Goal: Task Accomplishment & Management: Manage account settings

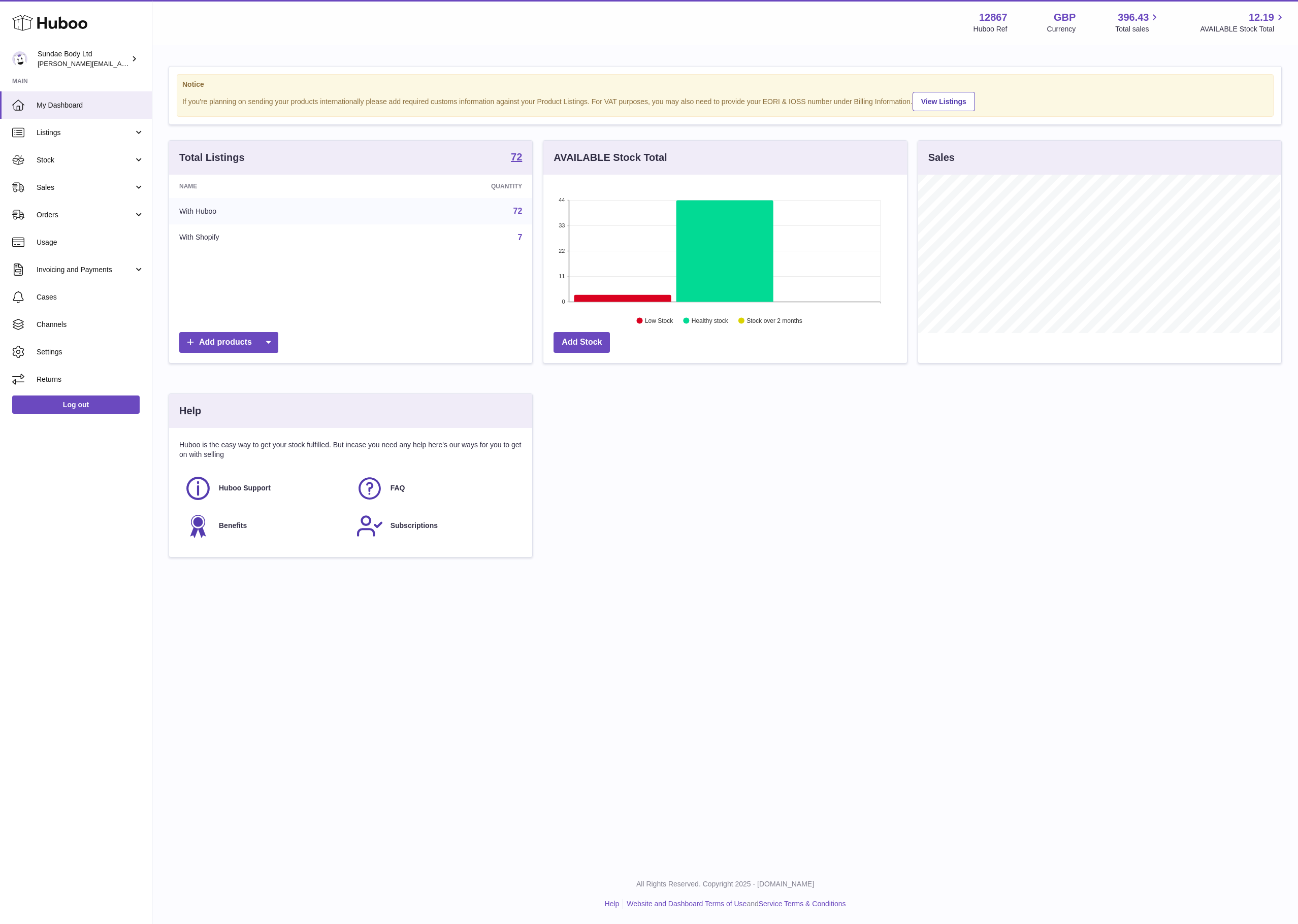
scroll to position [159, 362]
click at [59, 214] on span "Orders" at bounding box center [85, 215] width 97 height 9
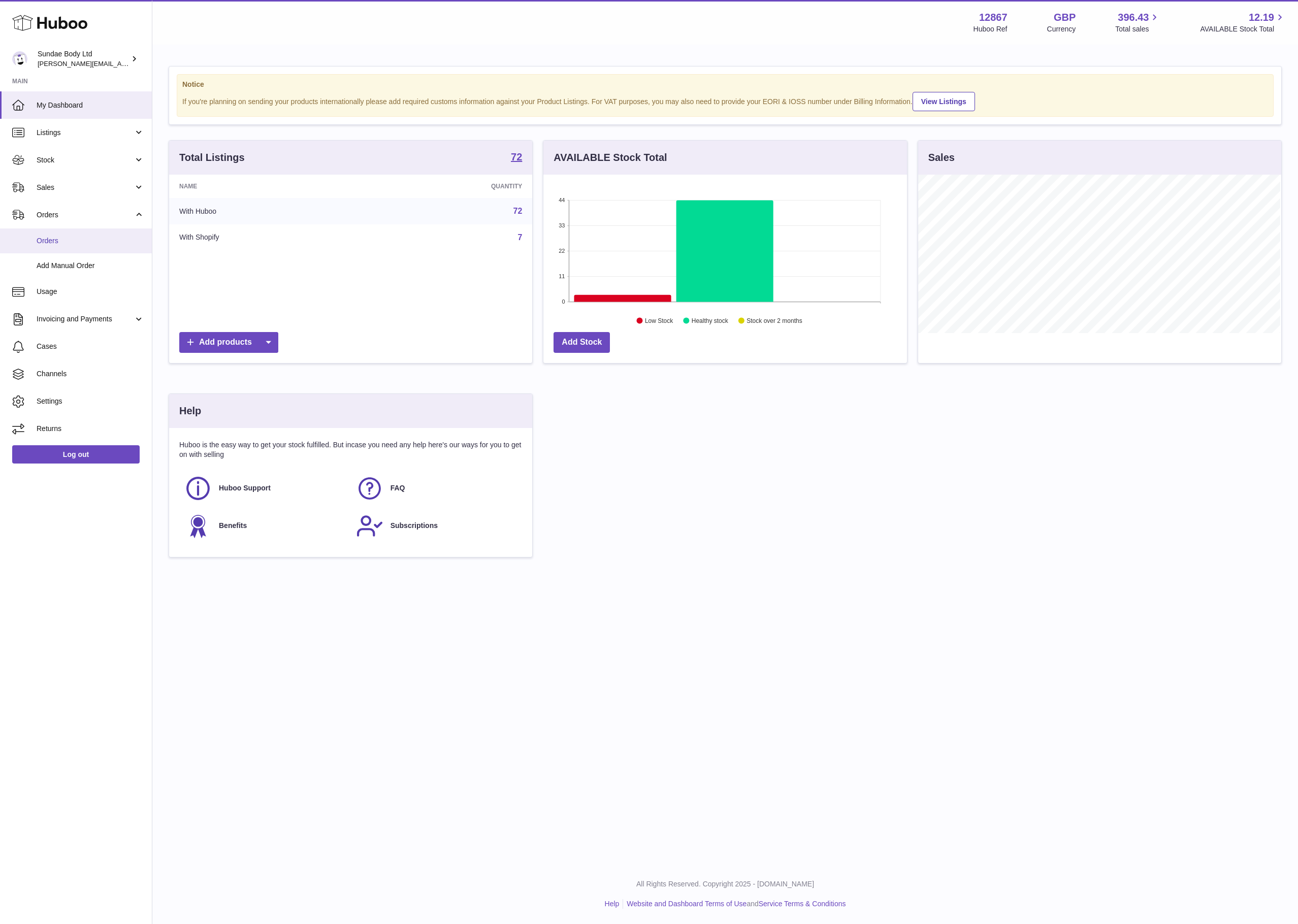
click at [55, 240] on span "Orders" at bounding box center [90, 241] width 108 height 9
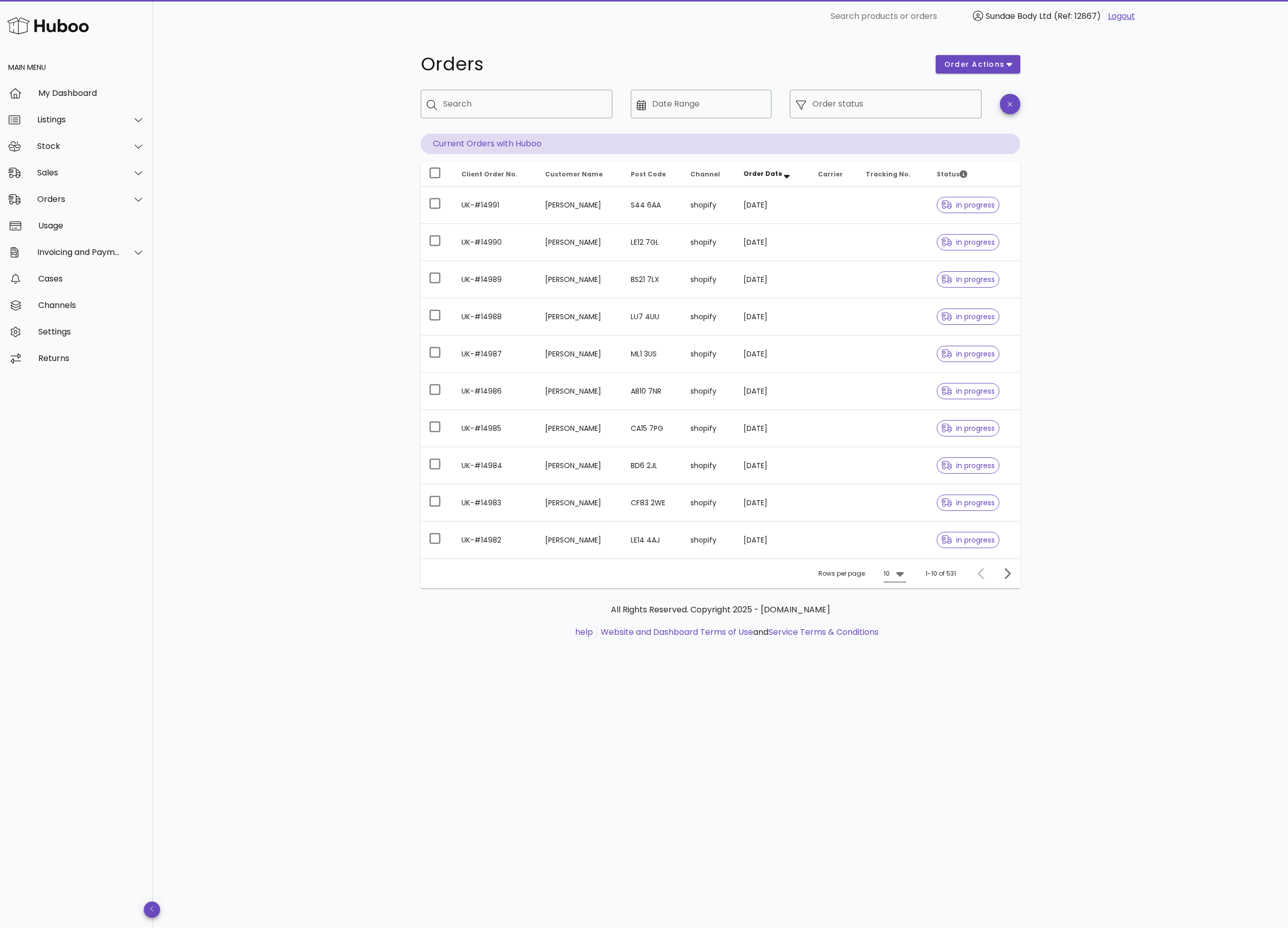
click at [897, 580] on icon at bounding box center [901, 574] width 12 height 12
click at [897, 638] on div "50" at bounding box center [898, 635] width 10 height 10
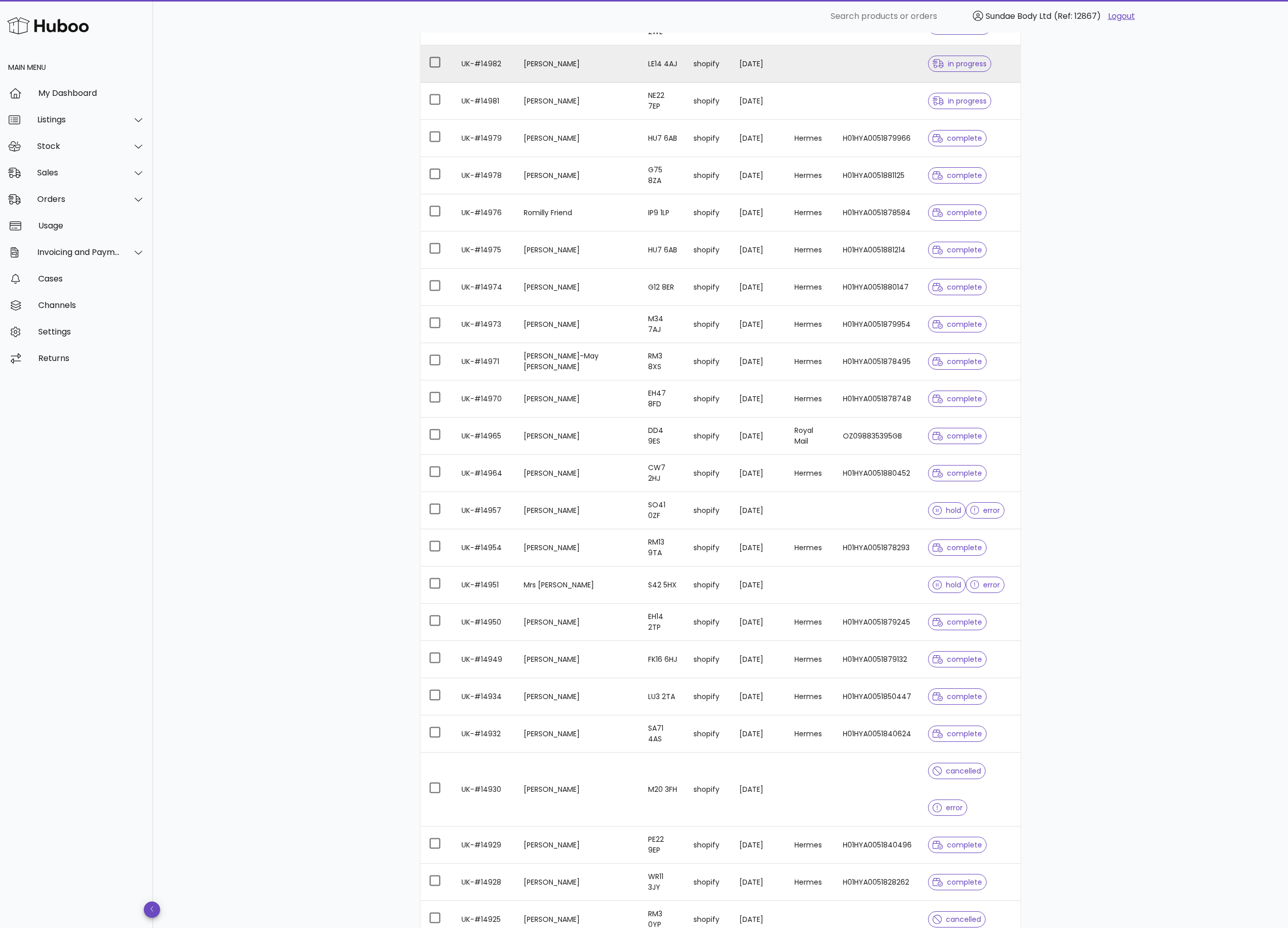
scroll to position [509, 0]
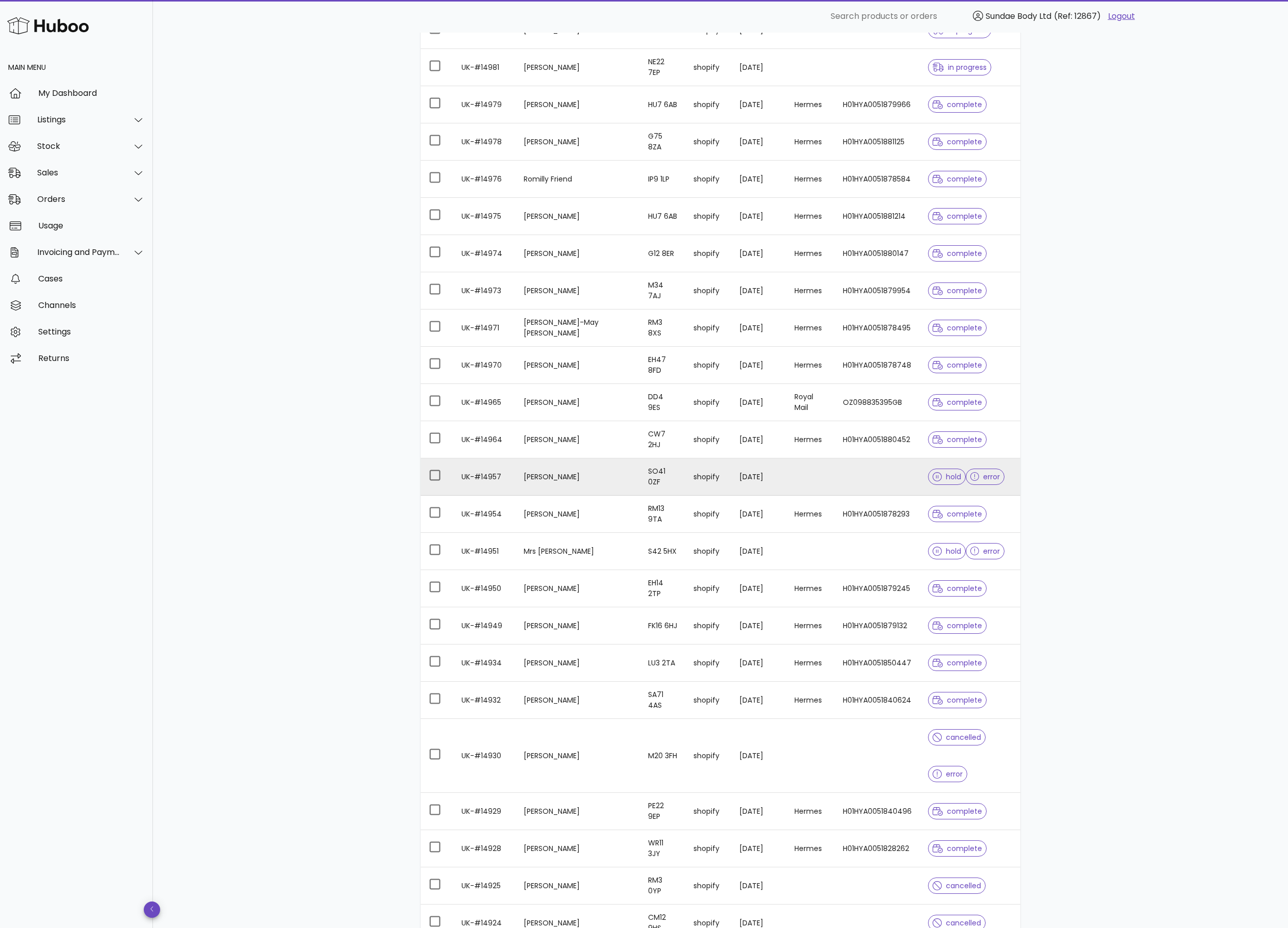
click at [740, 489] on td "[DATE]" at bounding box center [759, 477] width 55 height 37
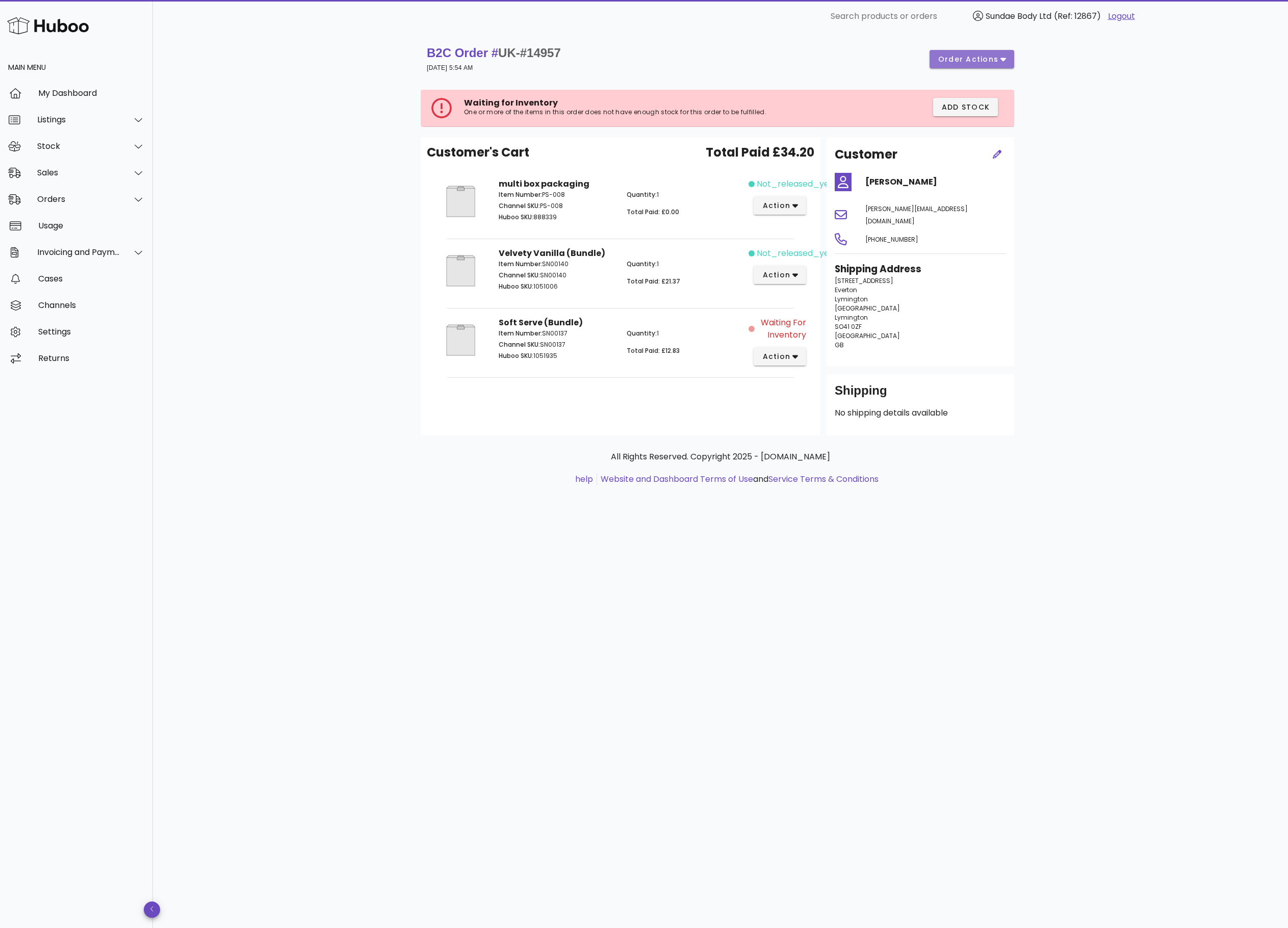
click at [999, 54] on span "order actions" at bounding box center [972, 59] width 68 height 10
click at [997, 91] on div "Cancel" at bounding box center [993, 93] width 31 height 10
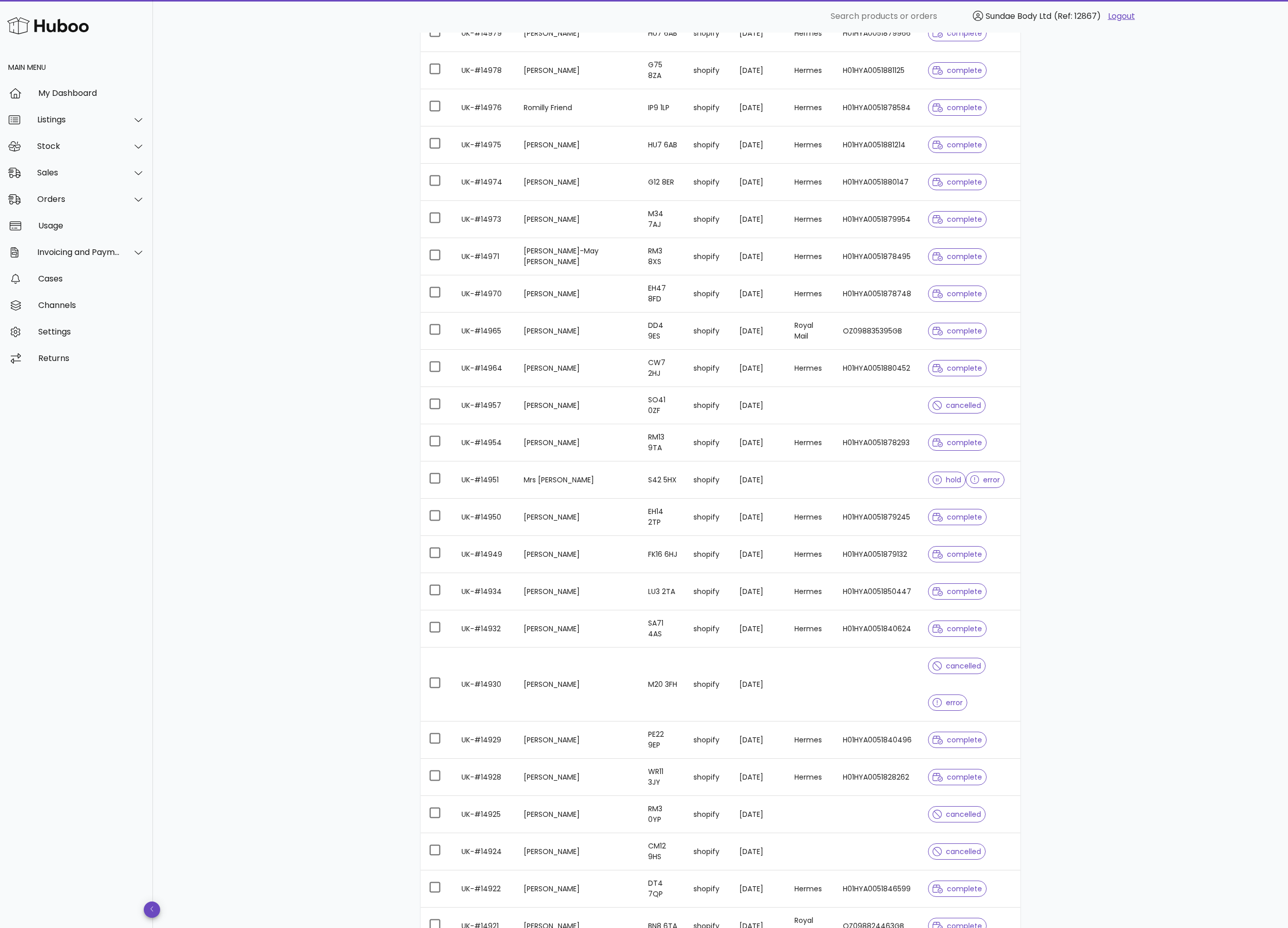
scroll to position [612, 0]
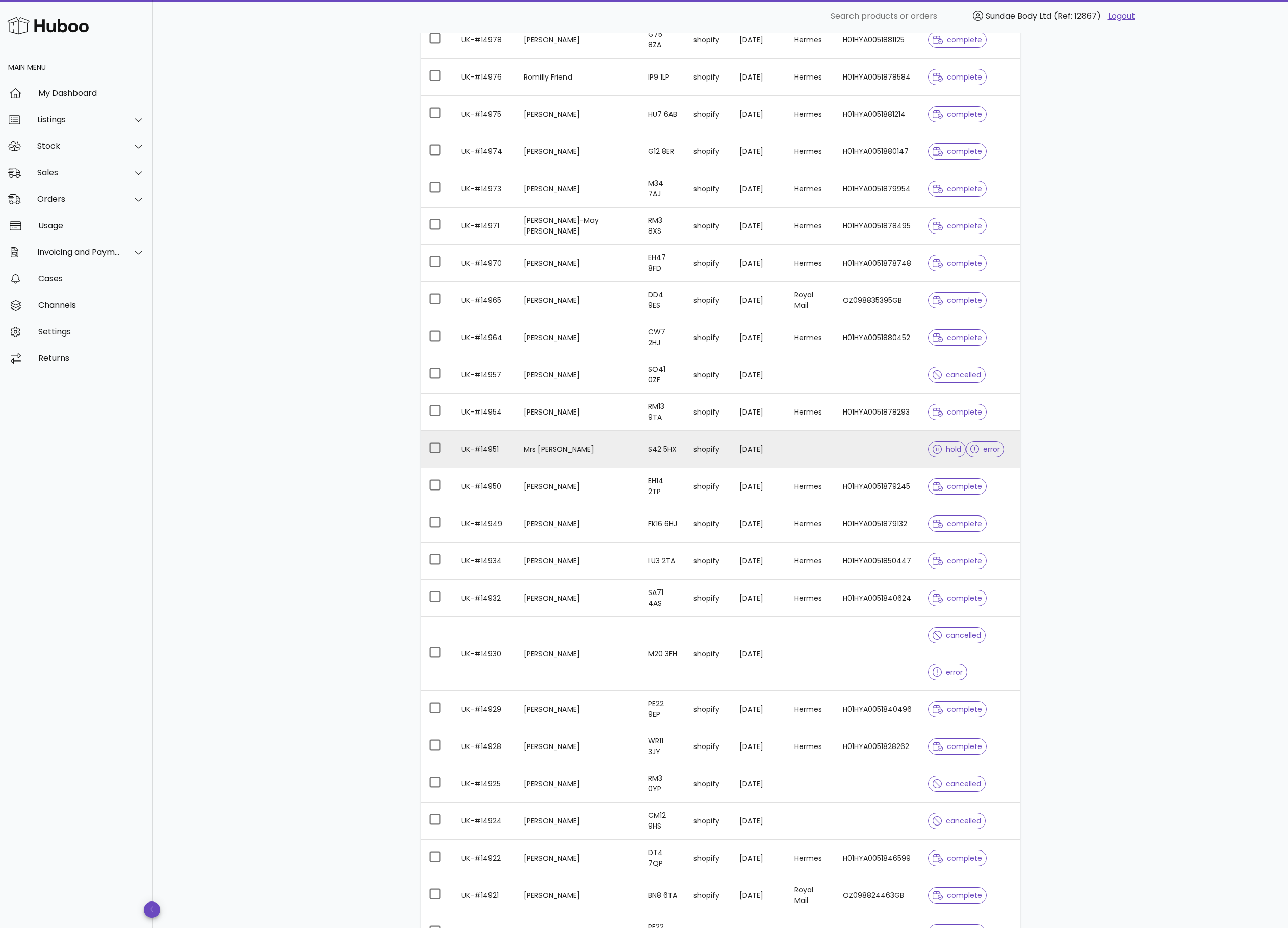
click at [485, 459] on td "UK-#14951" at bounding box center [485, 449] width 62 height 37
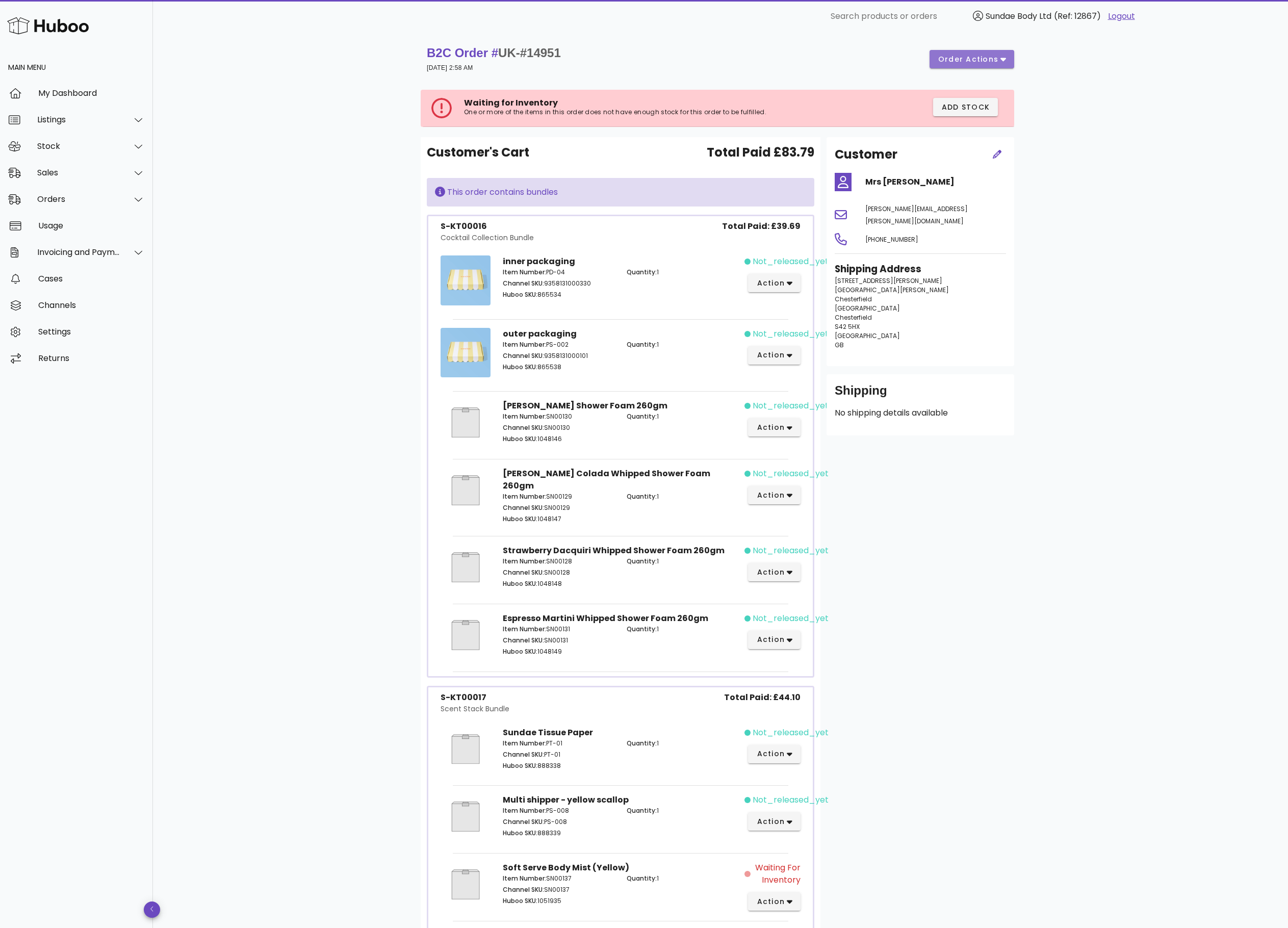
click at [973, 59] on span "order actions" at bounding box center [968, 59] width 62 height 10
click at [982, 88] on div "Cancel" at bounding box center [993, 93] width 31 height 10
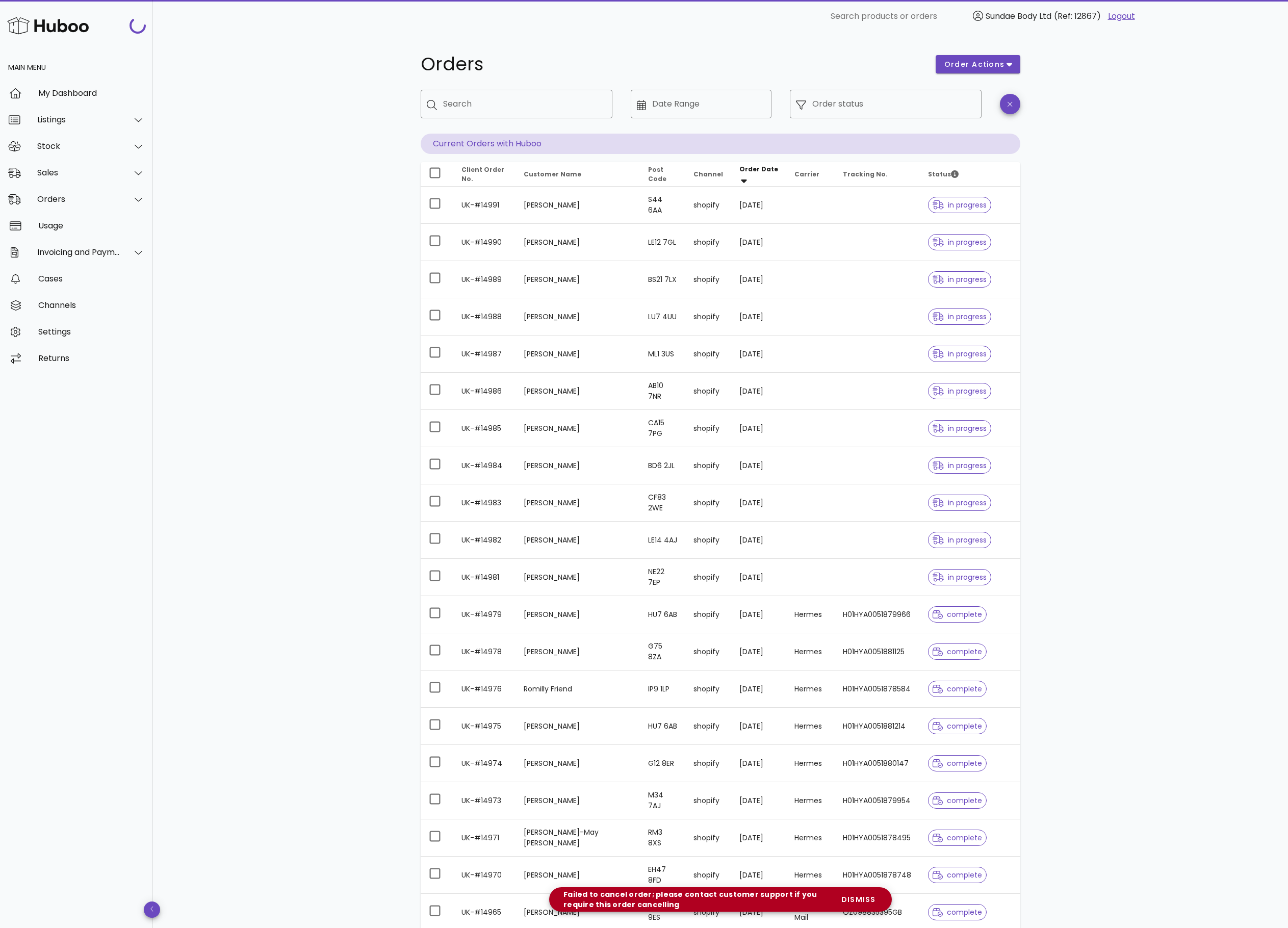
scroll to position [612, 0]
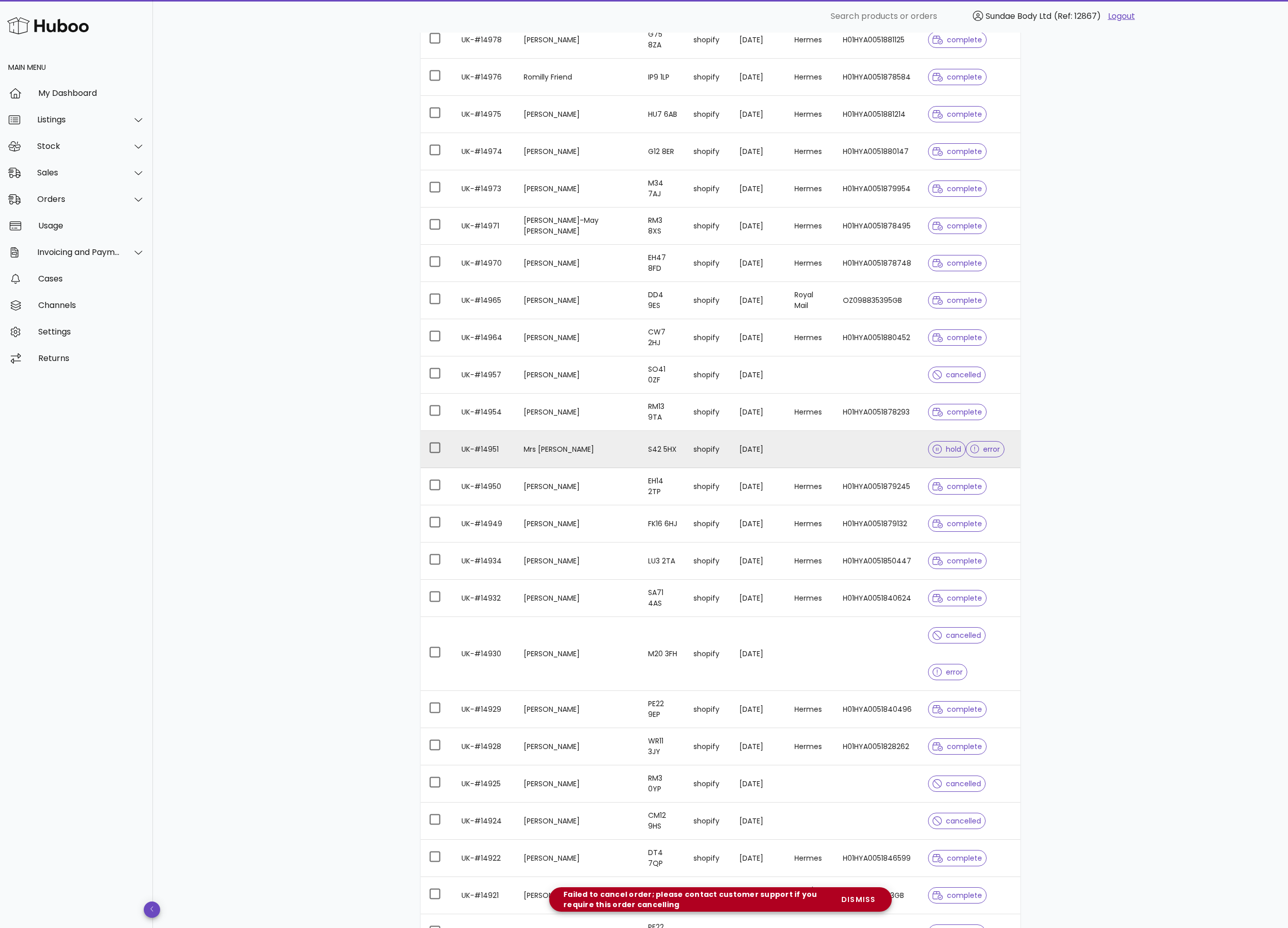
click at [489, 460] on td "UK-#14951" at bounding box center [485, 449] width 62 height 37
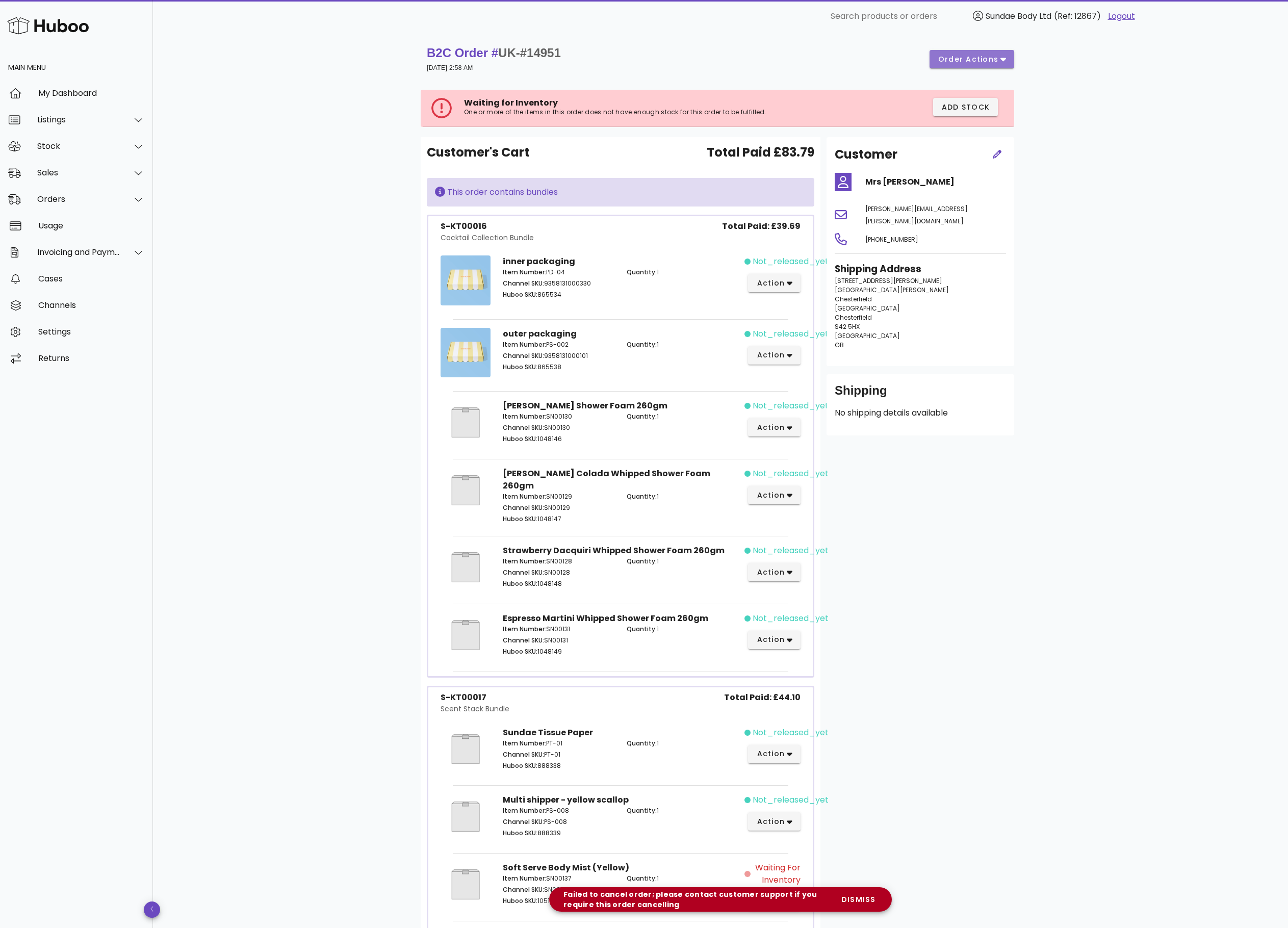
click at [978, 57] on span "order actions" at bounding box center [968, 59] width 62 height 10
click at [982, 92] on div "Cancel" at bounding box center [993, 93] width 31 height 10
click at [790, 283] on icon "button" at bounding box center [790, 283] width 5 height 3
click at [1122, 451] on div "B2C Order # UK-#14951 [DATE] 2:58 AM order actions Waiting for Inventory One or…" at bounding box center [721, 693] width 1135 height 1321
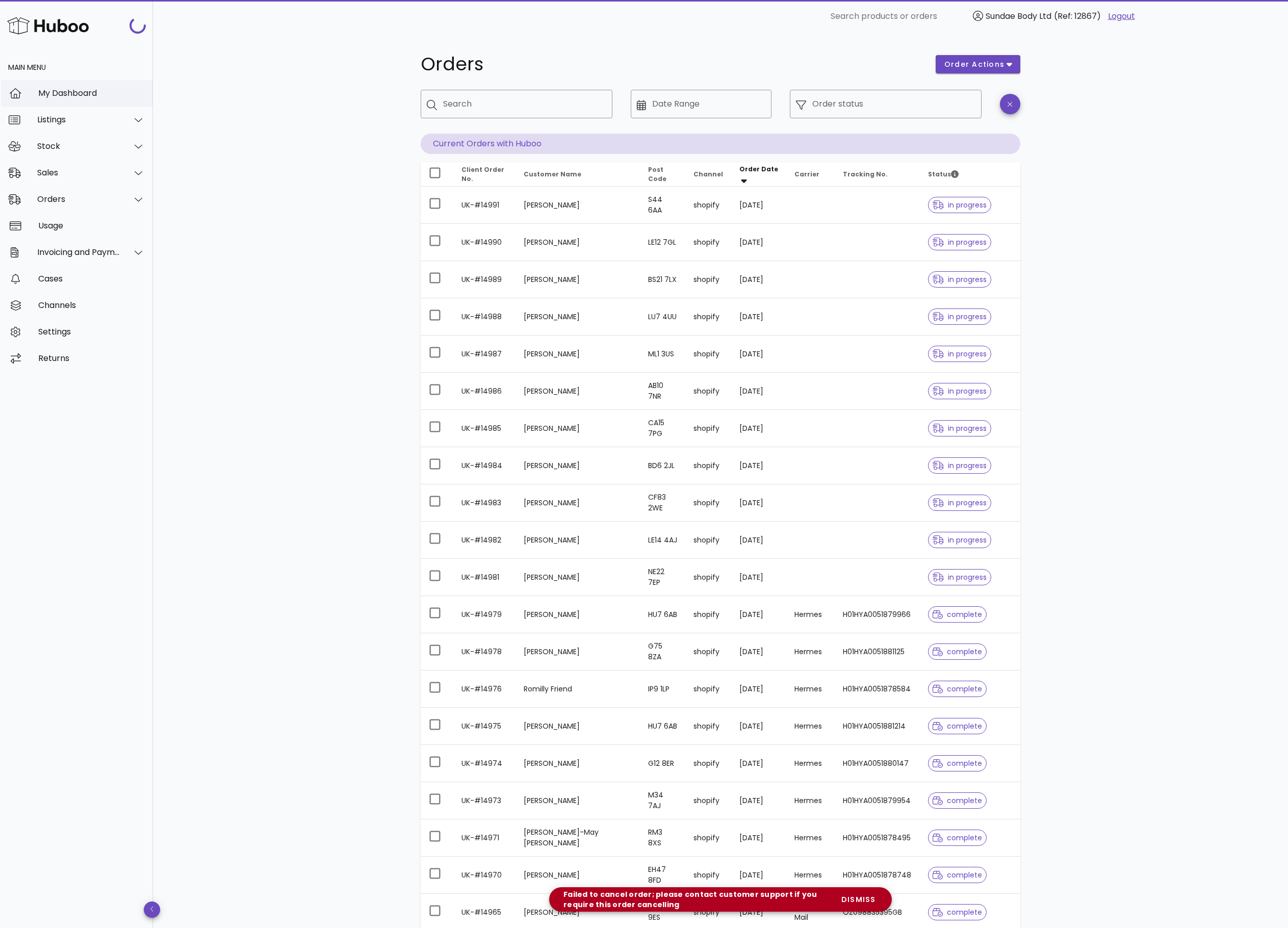
scroll to position [612, 0]
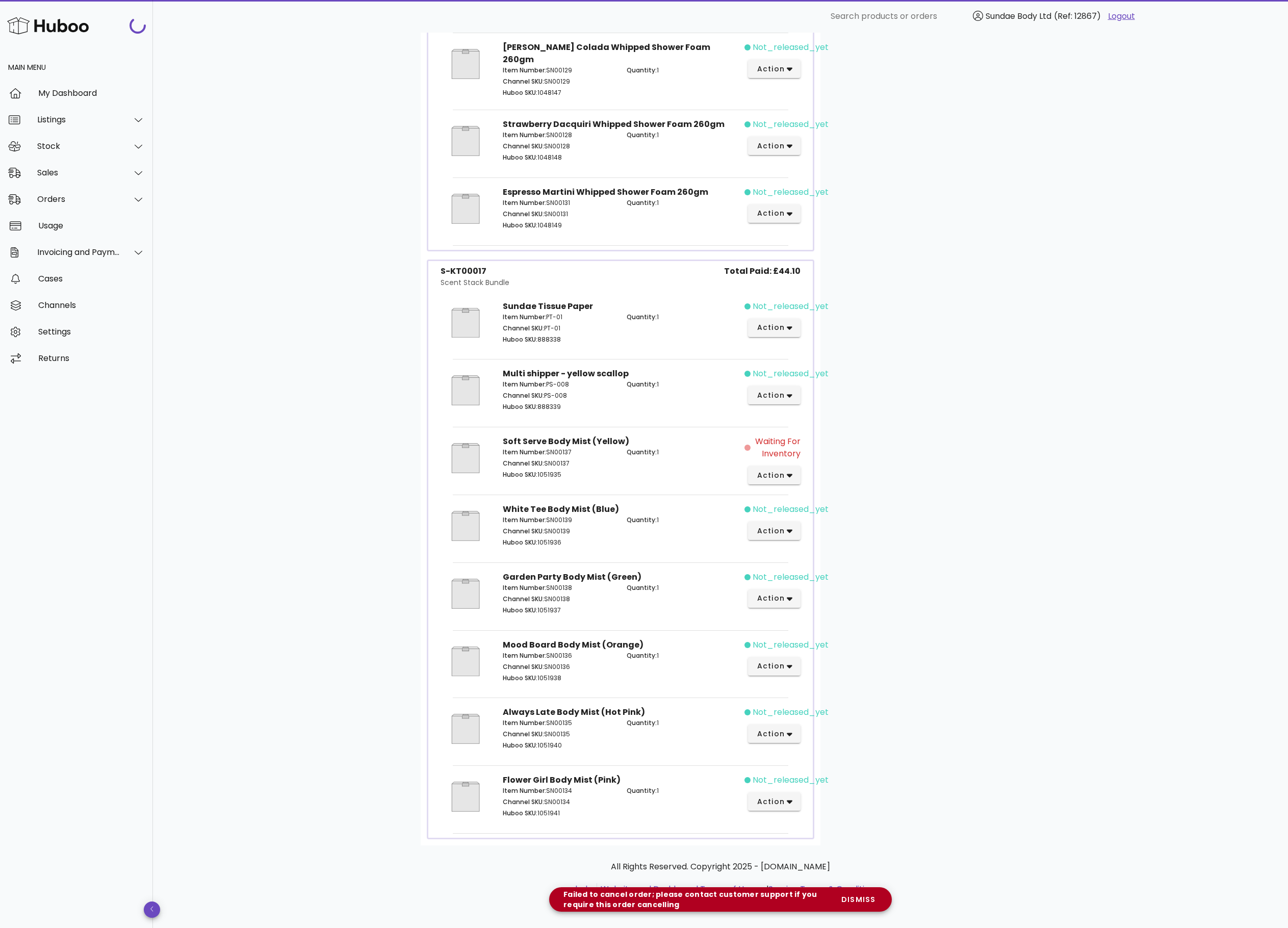
scroll to position [432, 0]
click at [790, 323] on icon "button" at bounding box center [790, 328] width 5 height 10
click at [795, 486] on div "Cancel" at bounding box center [829, 490] width 68 height 10
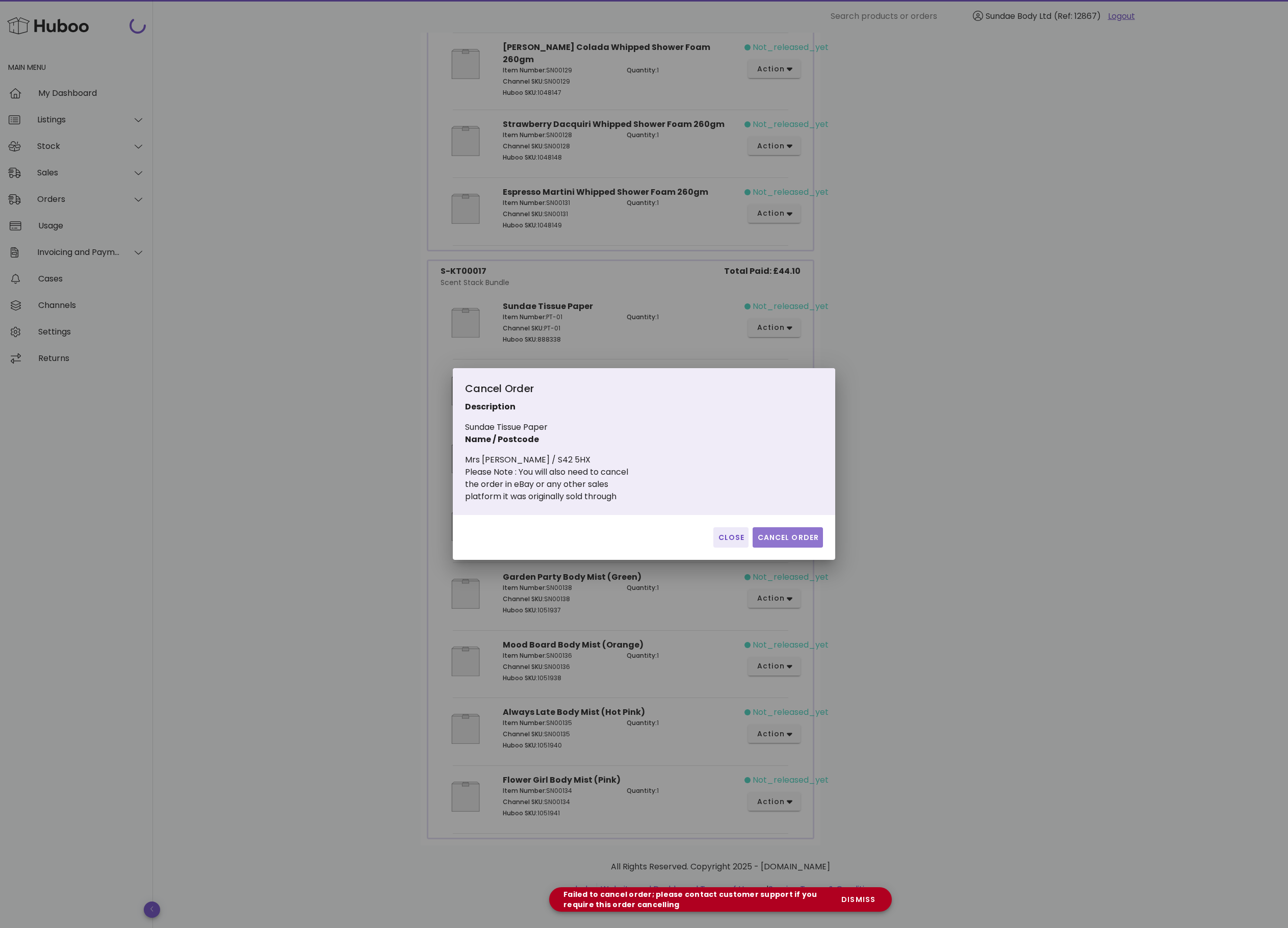
click at [788, 542] on span "Cancel Order" at bounding box center [788, 537] width 62 height 10
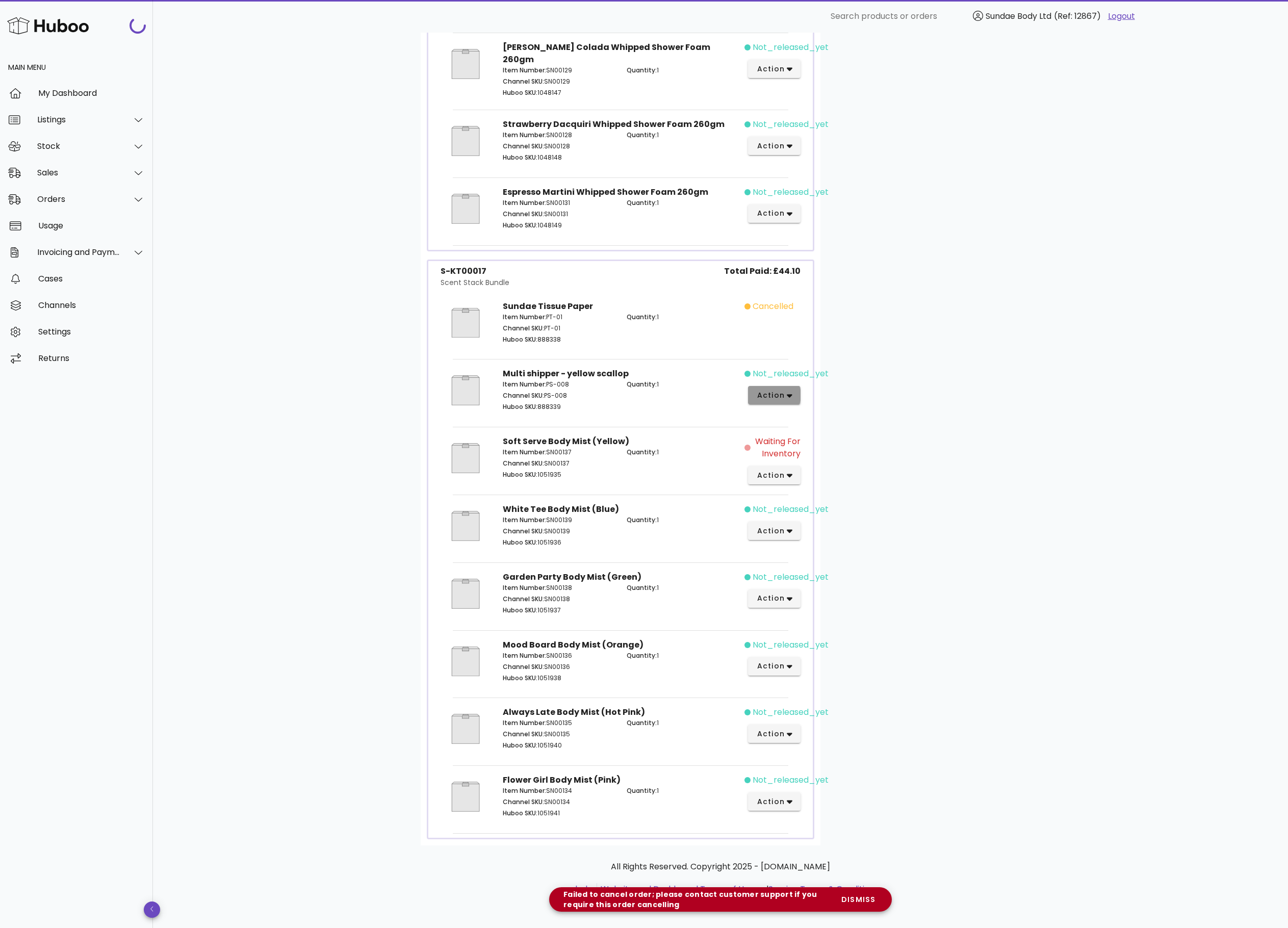
click at [790, 394] on icon "button" at bounding box center [790, 396] width 5 height 3
click at [1027, 546] on div "B2C Order # UK-#14951 [DATE] 2:58 AM order actions Waiting for Inventory One or…" at bounding box center [720, 267] width 649 height 1321
click at [797, 386] on button "action" at bounding box center [774, 394] width 53 height 18
click at [792, 555] on div "Cancel" at bounding box center [814, 560] width 114 height 27
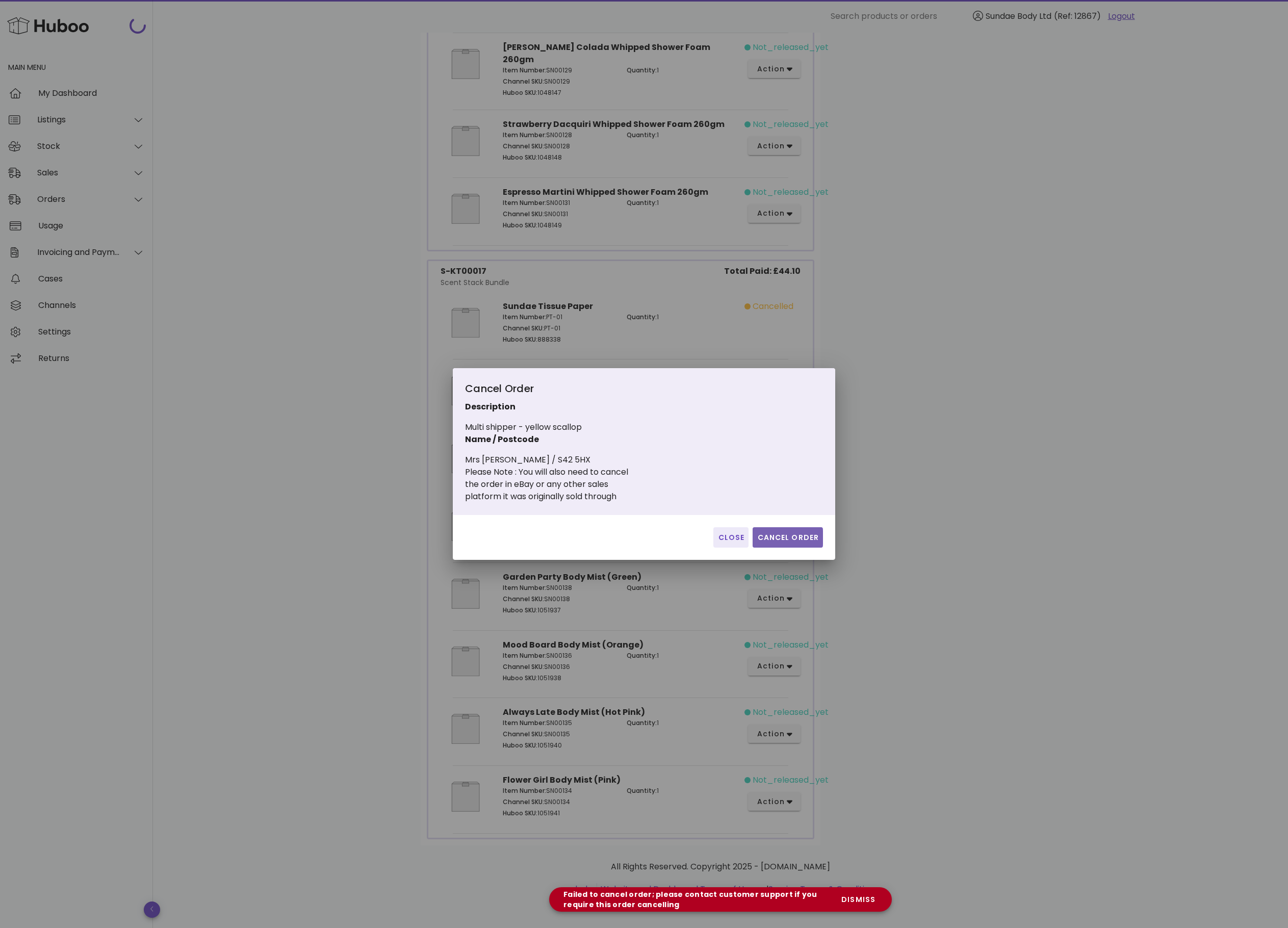
click at [783, 537] on span "Cancel Order" at bounding box center [788, 537] width 62 height 10
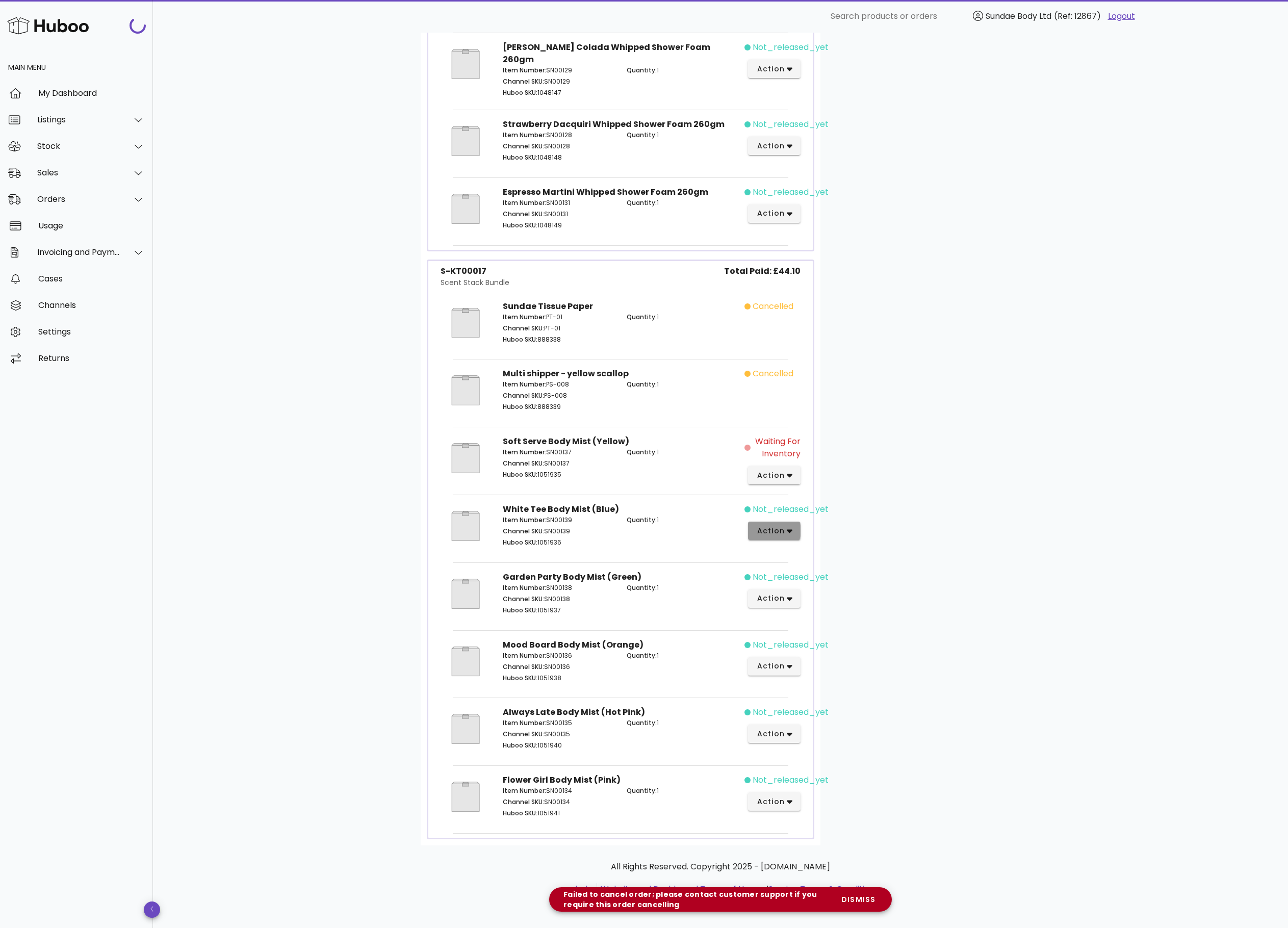
click at [791, 529] on icon "button" at bounding box center [790, 530] width 5 height 10
click at [802, 693] on div "Cancel" at bounding box center [829, 698] width 68 height 10
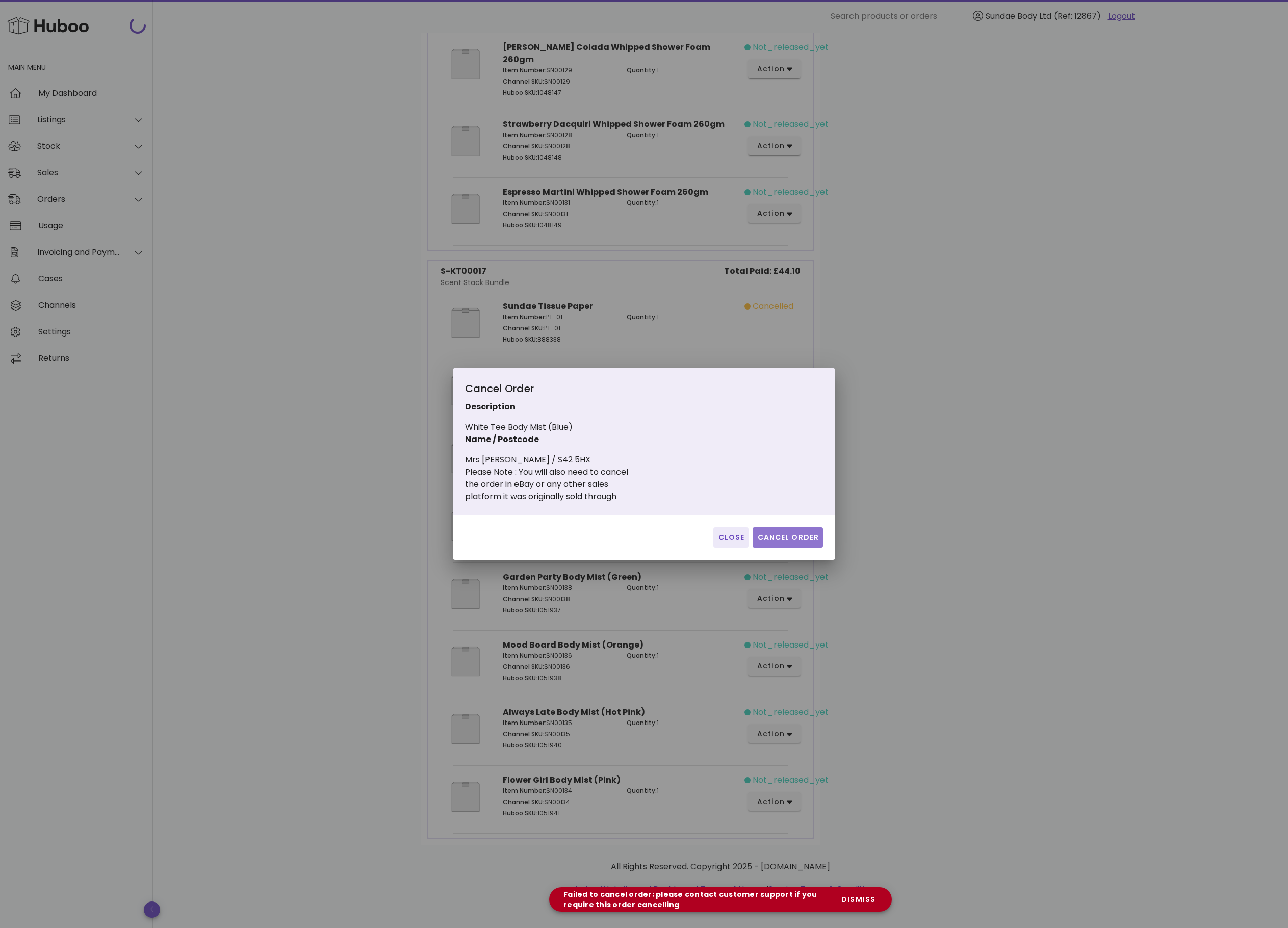
click at [778, 541] on span "Cancel Order" at bounding box center [788, 537] width 62 height 10
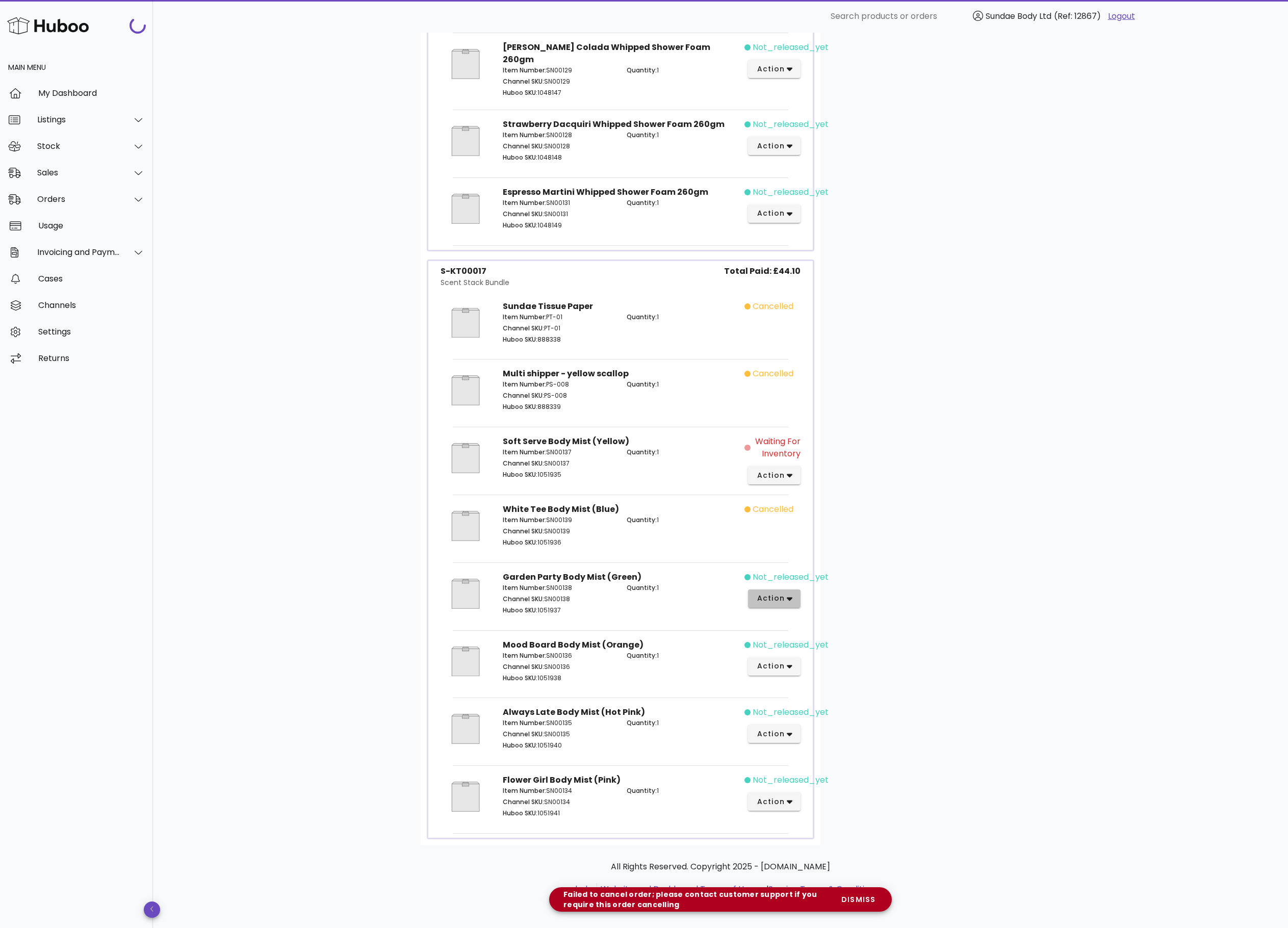
click at [785, 594] on span "action" at bounding box center [771, 598] width 29 height 10
click at [790, 756] on div "Cancel" at bounding box center [814, 767] width 114 height 27
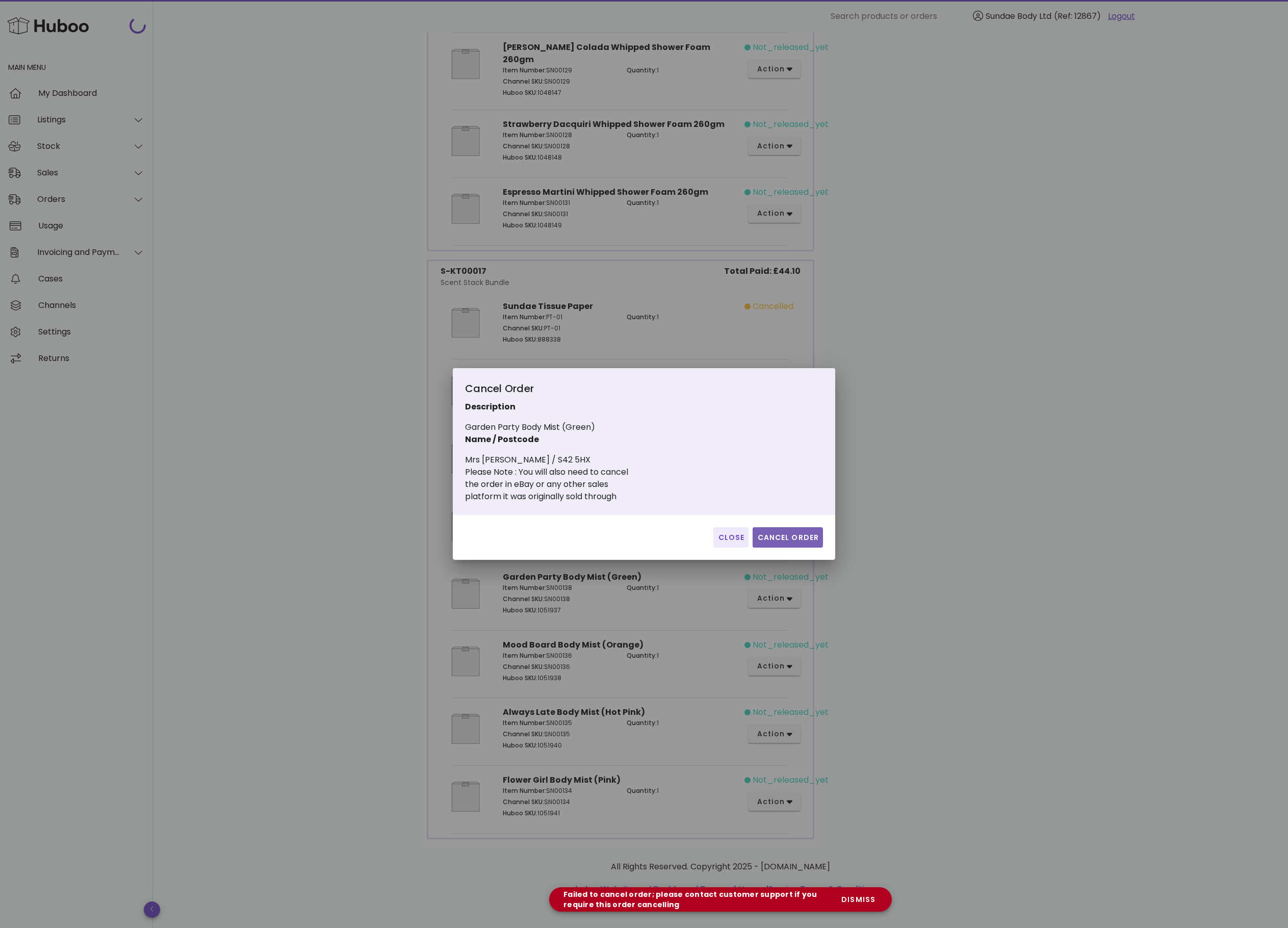
click at [788, 540] on span "Cancel Order" at bounding box center [788, 537] width 62 height 10
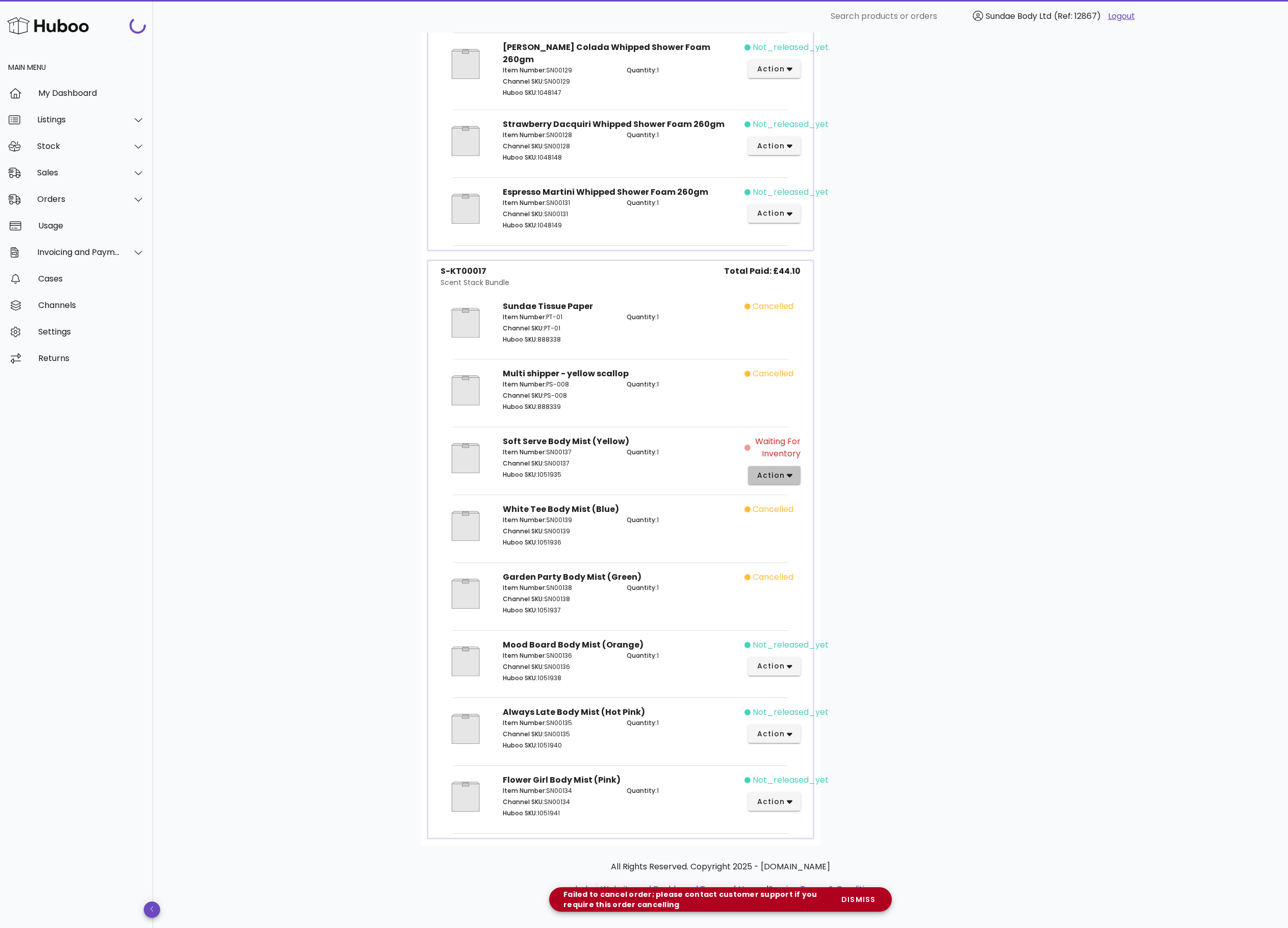
click at [789, 471] on icon "button" at bounding box center [790, 475] width 5 height 10
click at [802, 630] on div "Cancel" at bounding box center [814, 641] width 114 height 27
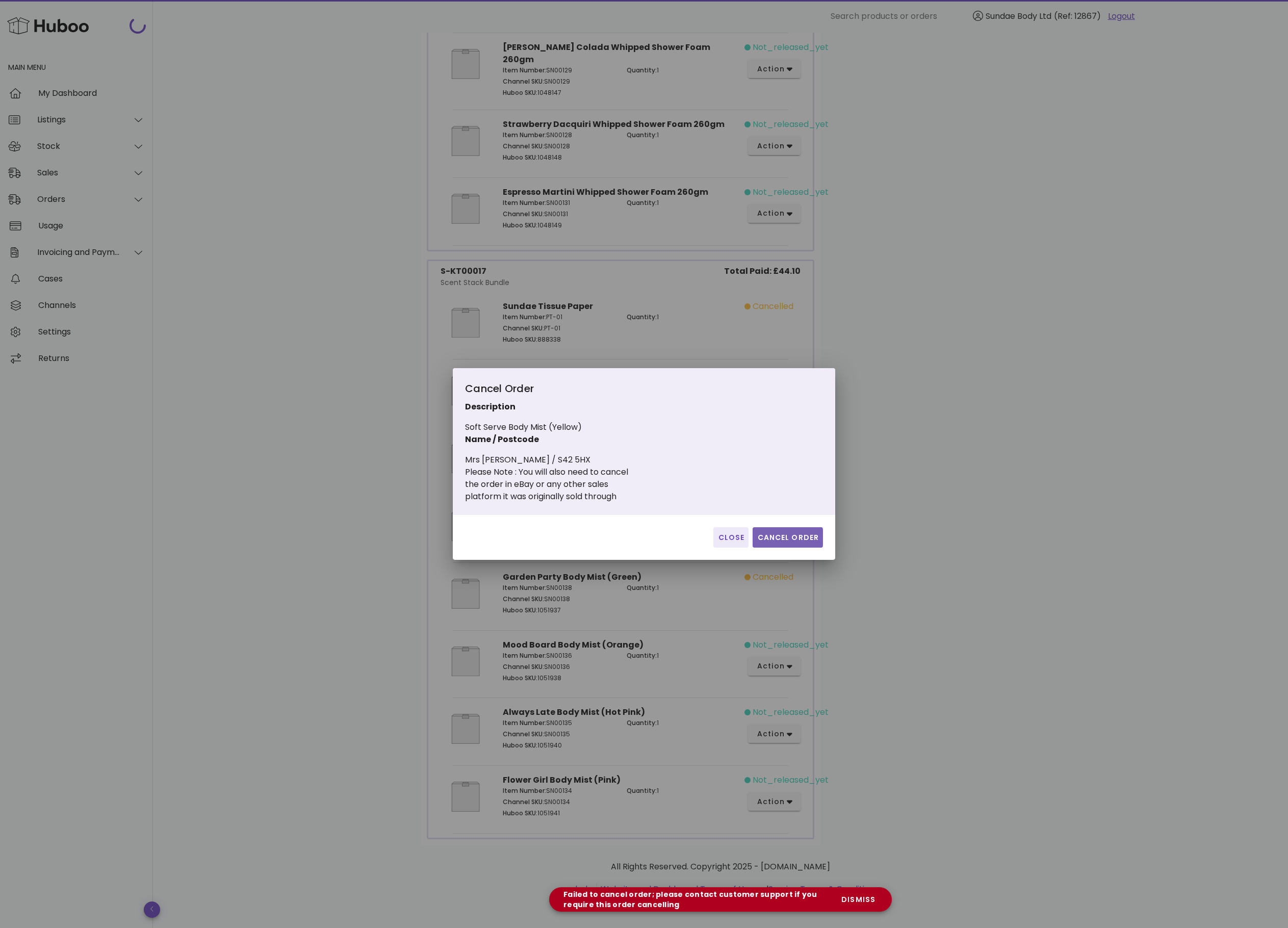
click at [784, 537] on span "Cancel Order" at bounding box center [788, 537] width 62 height 10
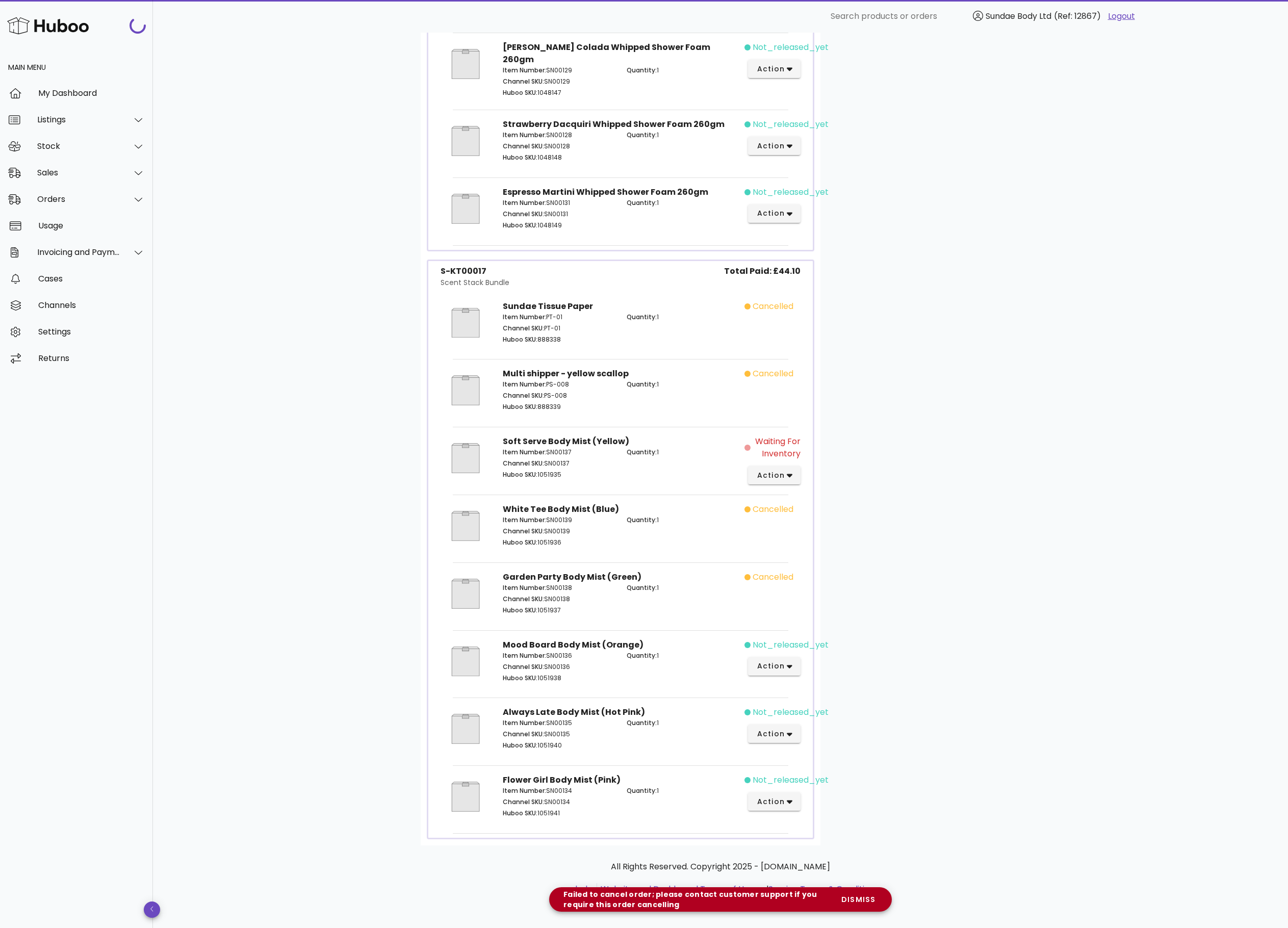
scroll to position [373, 0]
click at [791, 662] on icon "button" at bounding box center [790, 666] width 5 height 10
click at [808, 831] on div "Cancel" at bounding box center [829, 835] width 68 height 10
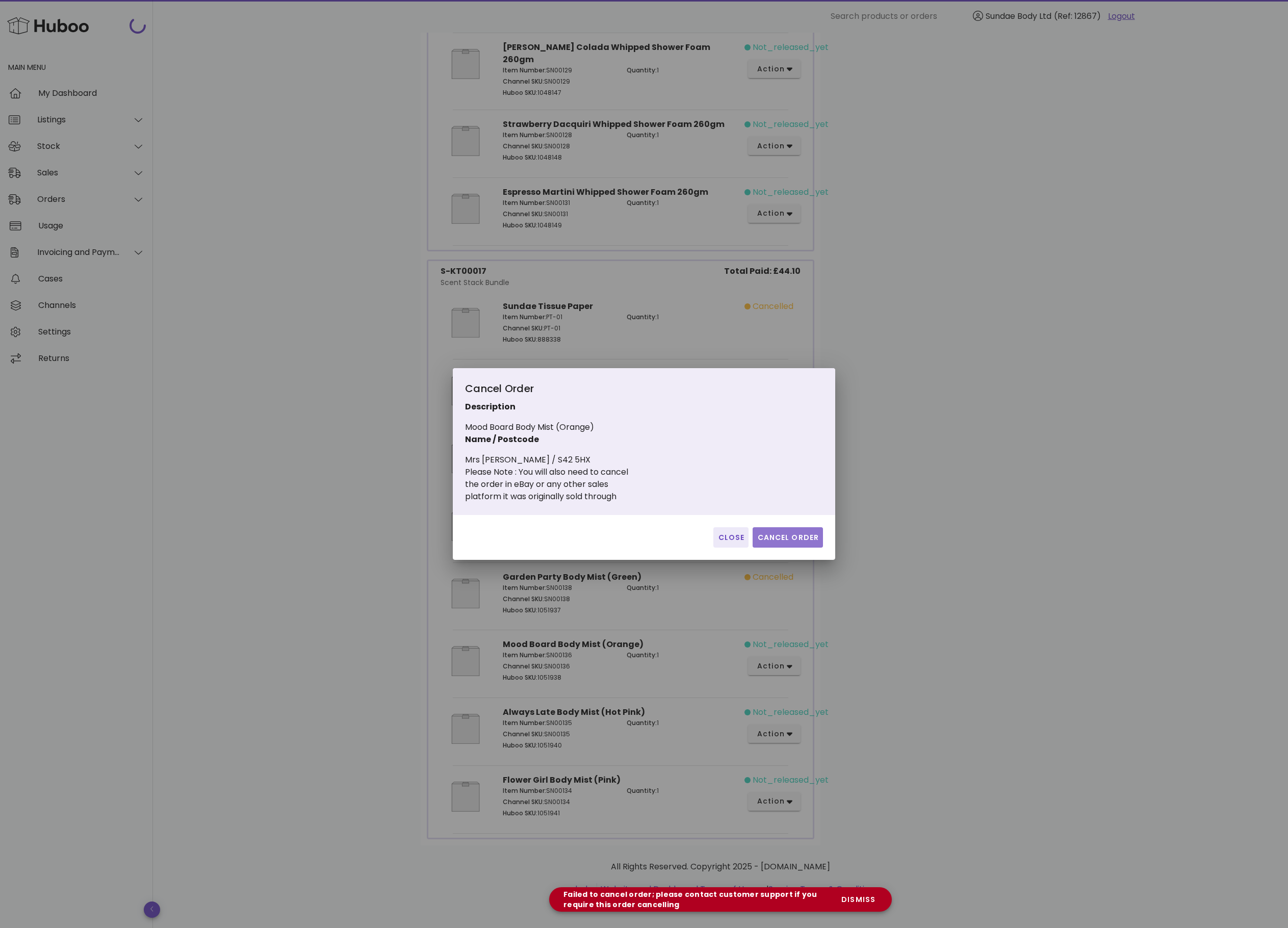
click at [791, 538] on span "Cancel Order" at bounding box center [788, 537] width 62 height 10
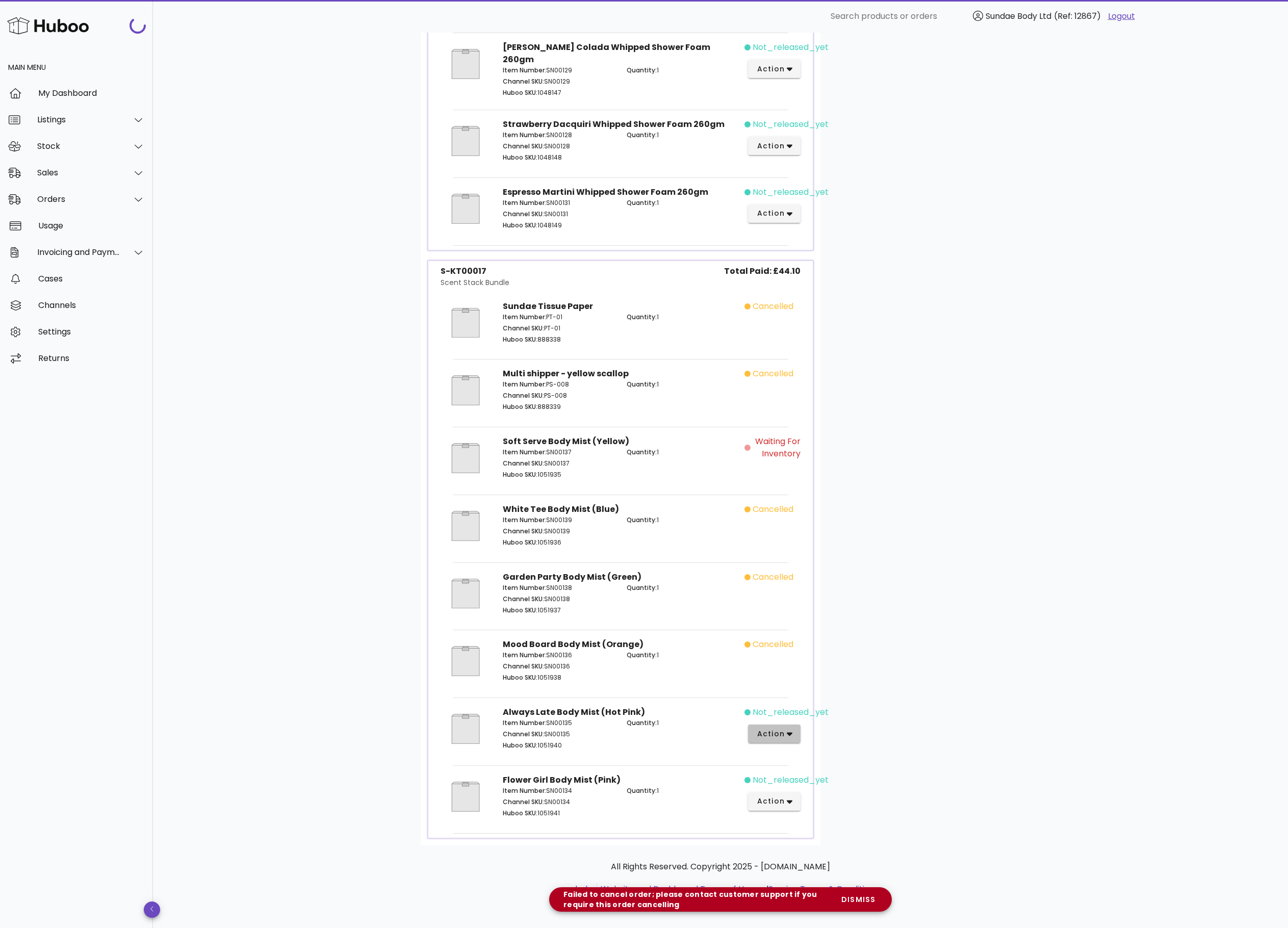
click at [796, 732] on button "action" at bounding box center [774, 733] width 53 height 18
click at [864, 892] on button "dismiss" at bounding box center [858, 899] width 51 height 21
click at [866, 834] on div "Customer Mrs [PERSON_NAME] [PERSON_NAME][EMAIL_ADDRESS][PERSON_NAME][DOMAIN_NAM…" at bounding box center [920, 277] width 200 height 1134
click at [866, 901] on span "dismiss" at bounding box center [858, 899] width 35 height 10
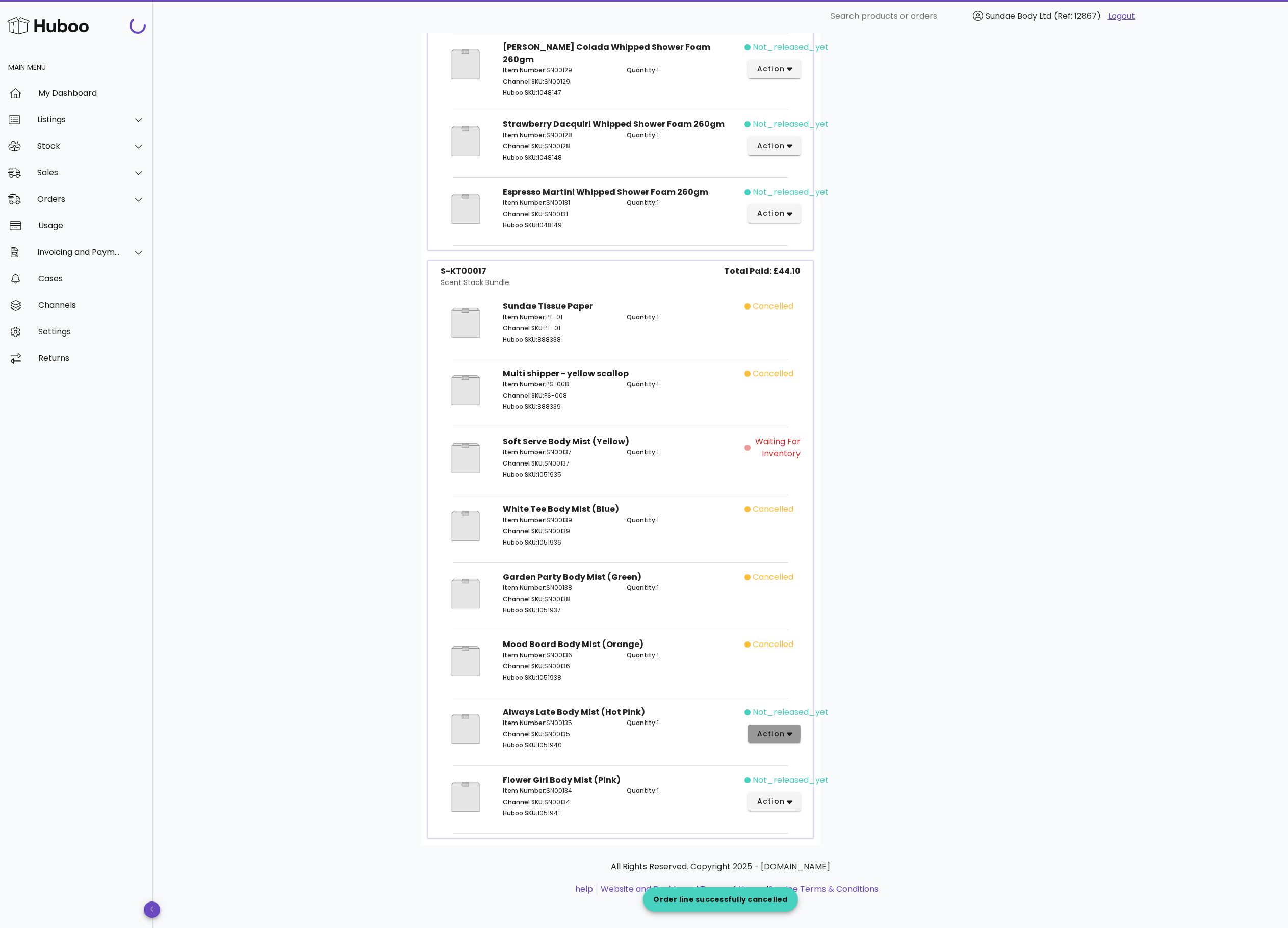
click at [794, 737] on button "action" at bounding box center [774, 733] width 53 height 18
click at [820, 899] on div "Cancel" at bounding box center [829, 904] width 68 height 10
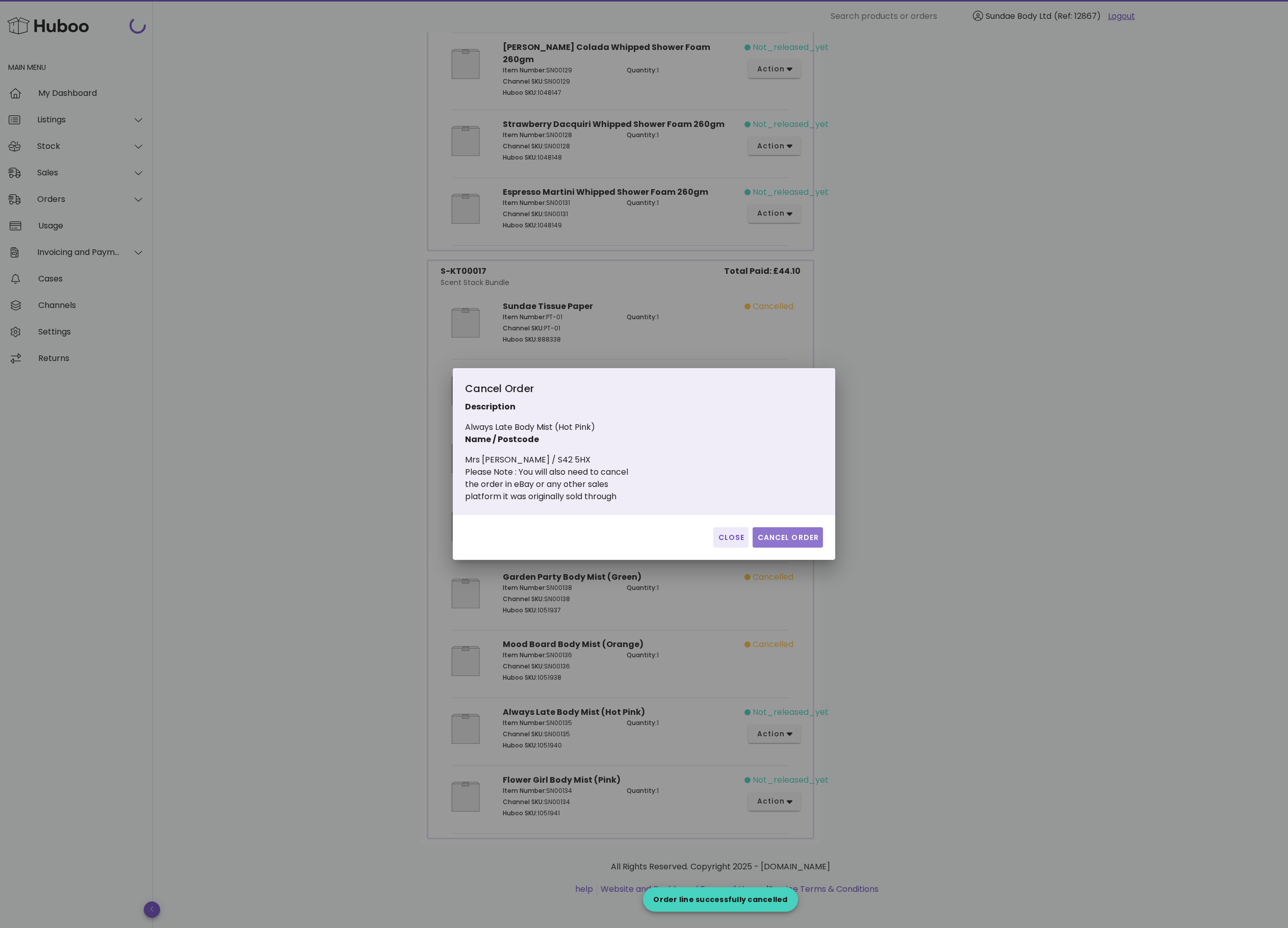
click at [773, 540] on span "Cancel Order" at bounding box center [788, 537] width 62 height 10
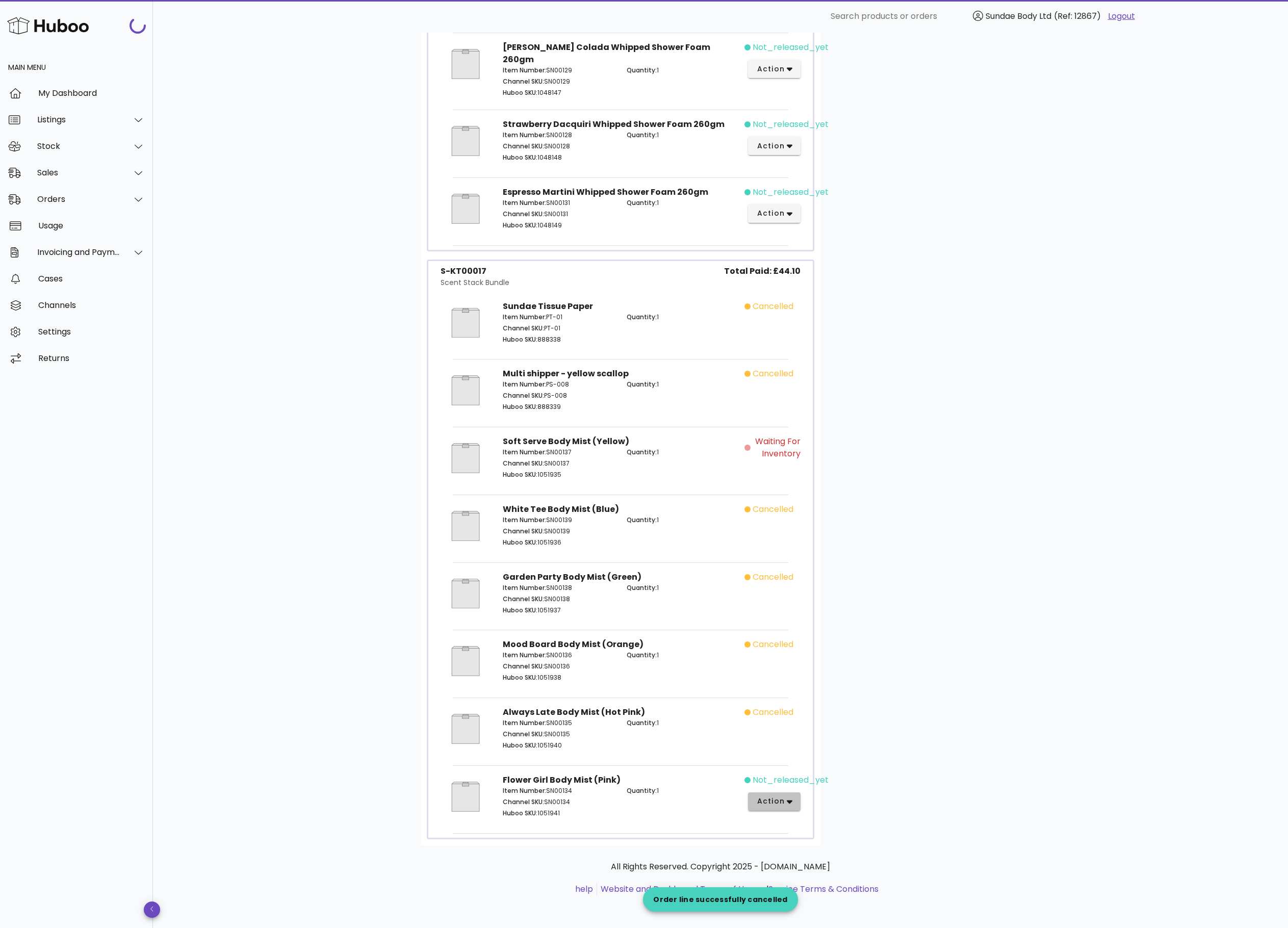
click at [794, 801] on button "action" at bounding box center [774, 801] width 53 height 18
click at [813, 893] on div "Cancel" at bounding box center [814, 904] width 114 height 27
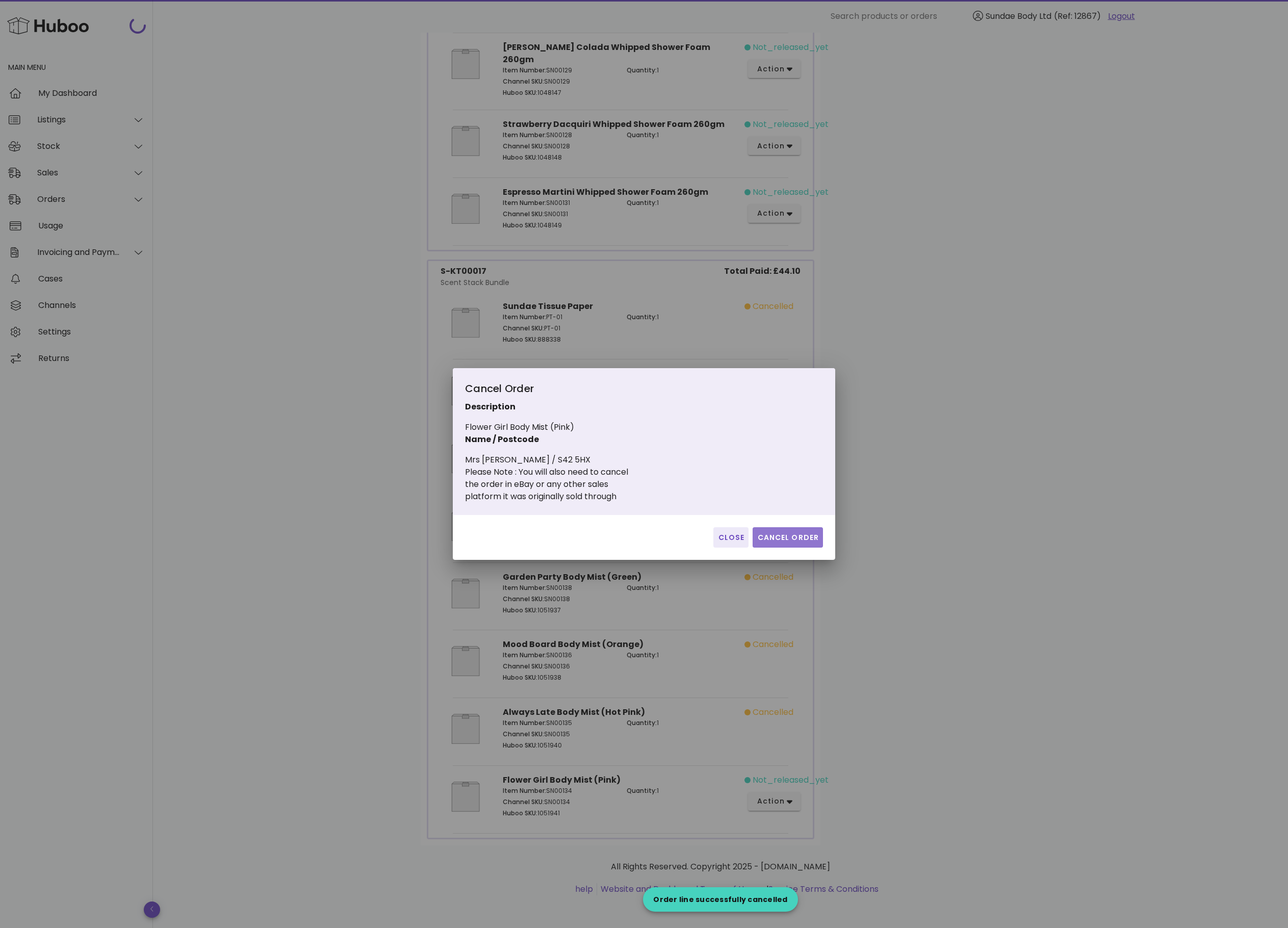
click at [769, 541] on span "Cancel Order" at bounding box center [788, 537] width 62 height 10
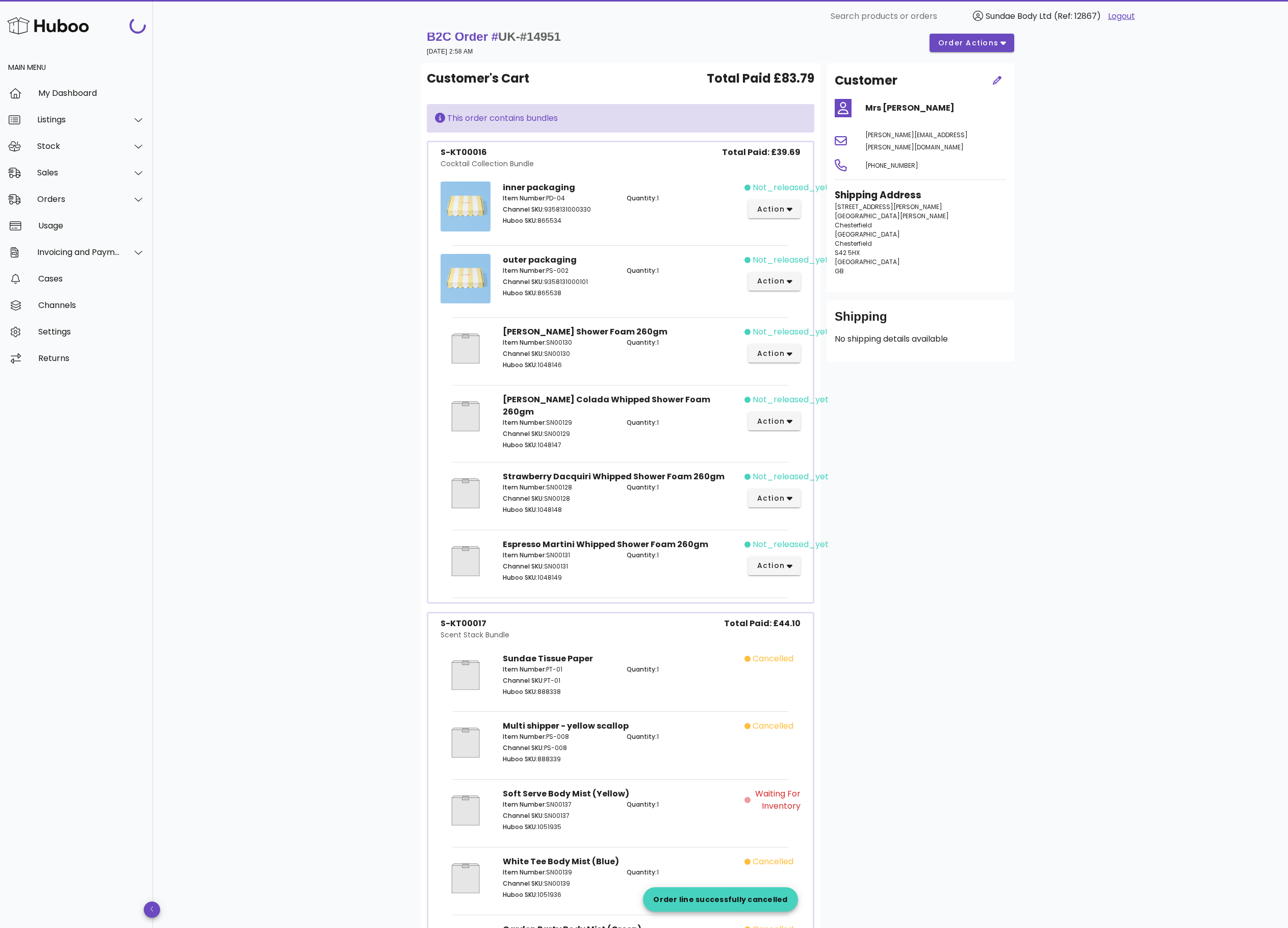
scroll to position [0, 0]
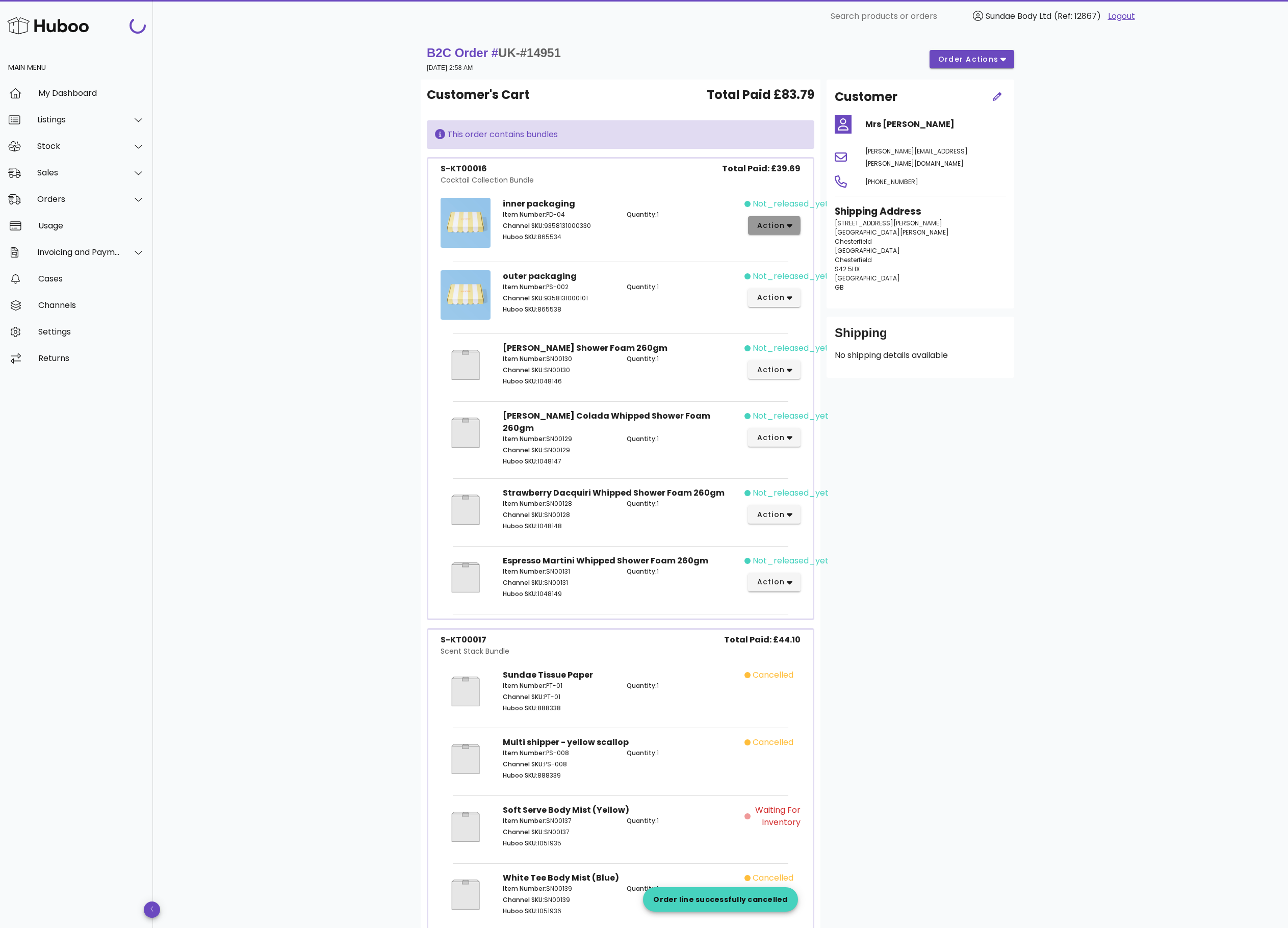
click at [795, 221] on button "action" at bounding box center [774, 225] width 53 height 18
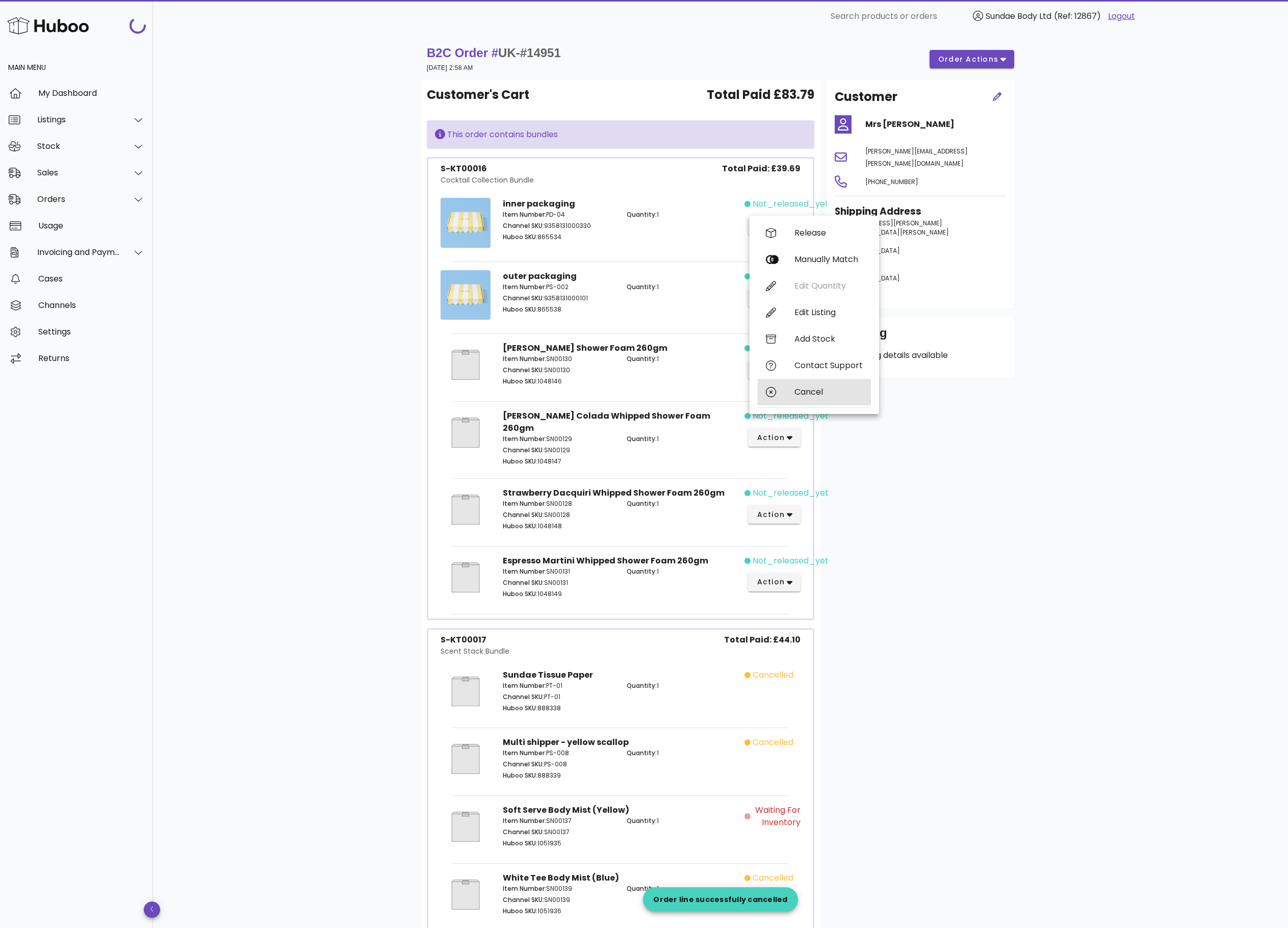
click at [801, 396] on div "Cancel" at bounding box center [829, 392] width 68 height 10
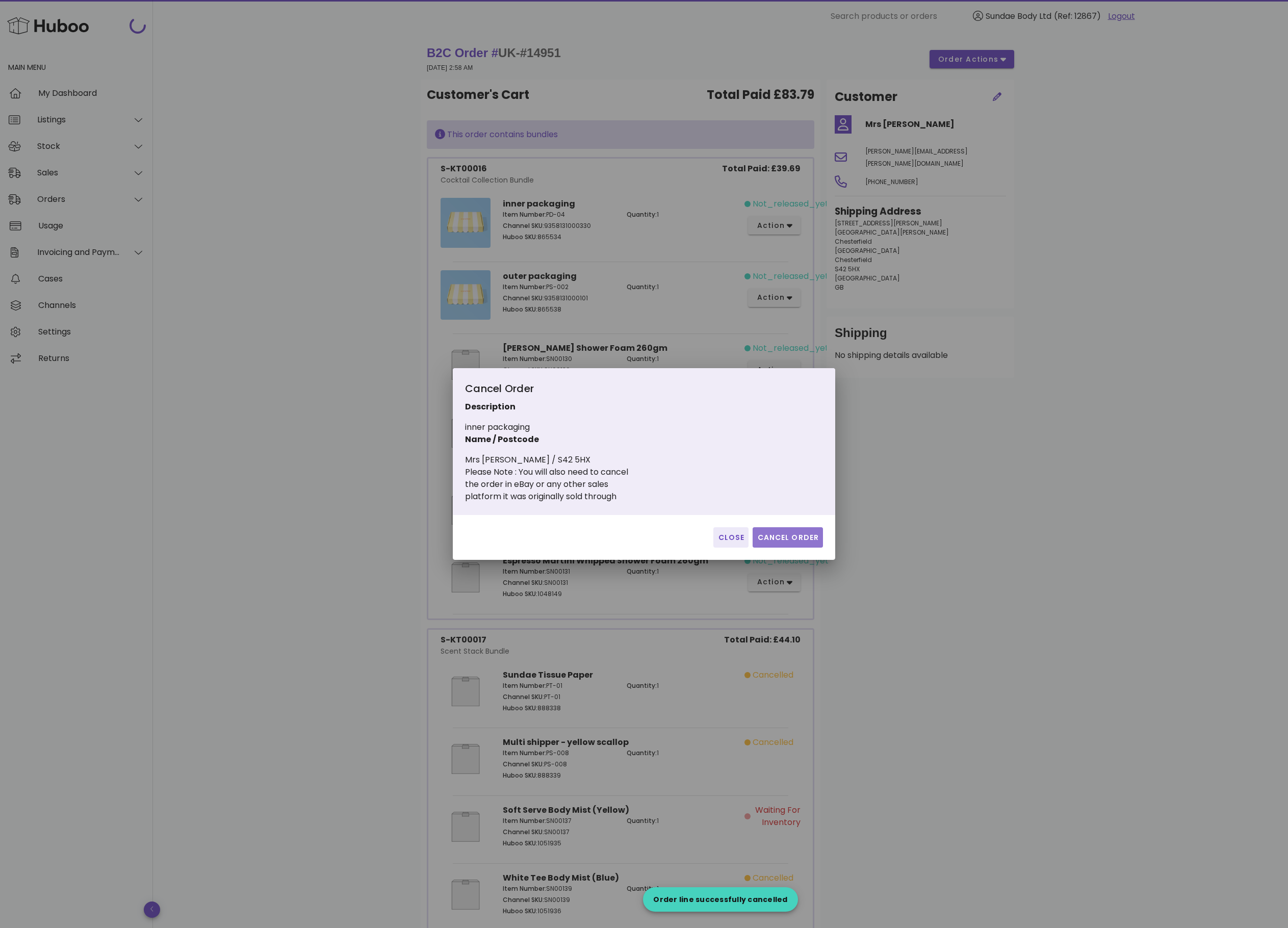
drag, startPoint x: 789, startPoint y: 541, endPoint x: 784, endPoint y: 503, distance: 38.3
click at [790, 541] on span "Cancel Order" at bounding box center [788, 537] width 62 height 10
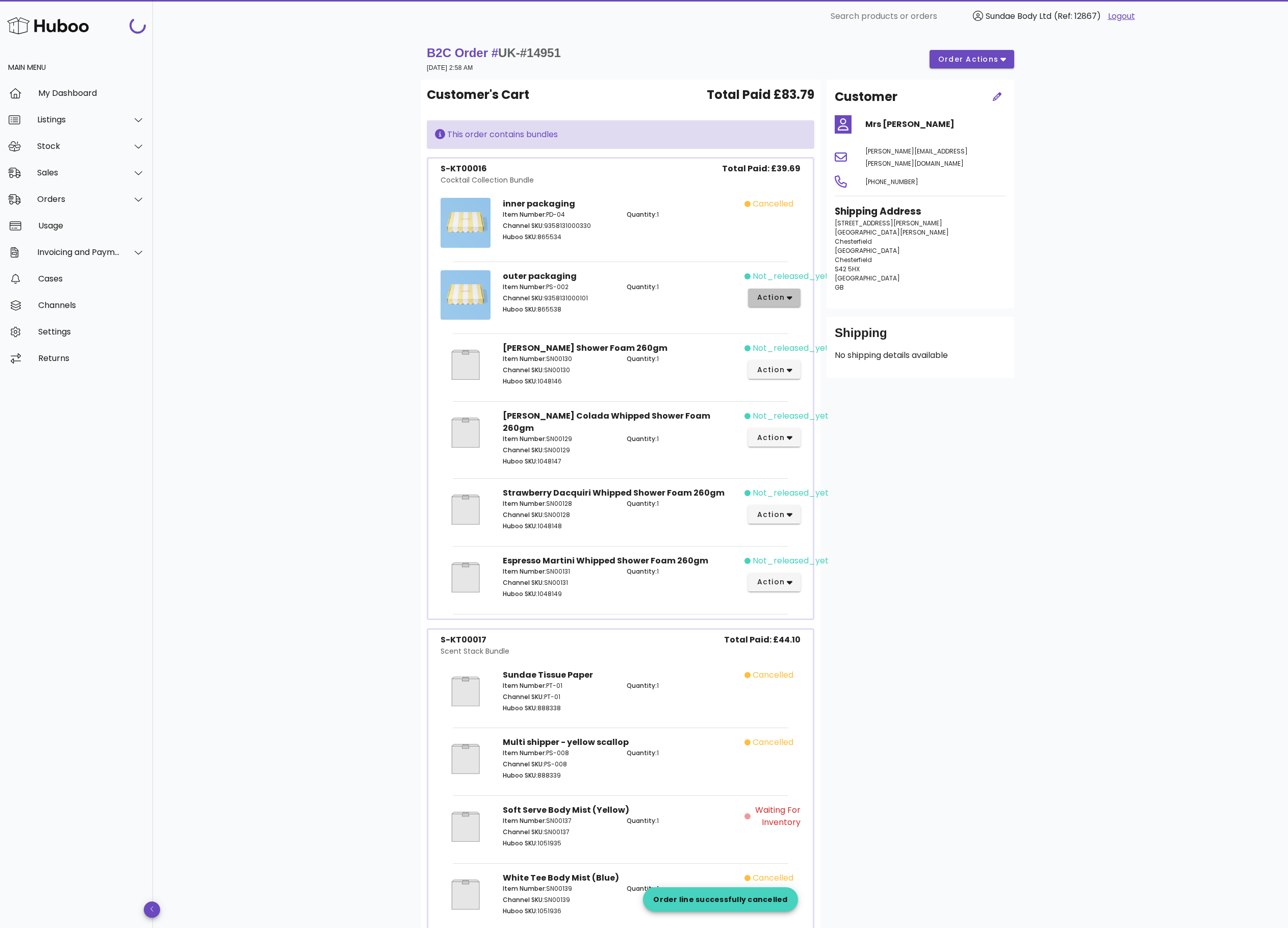
click at [795, 302] on button "action" at bounding box center [774, 297] width 53 height 18
click at [800, 457] on div "Cancel" at bounding box center [814, 465] width 114 height 27
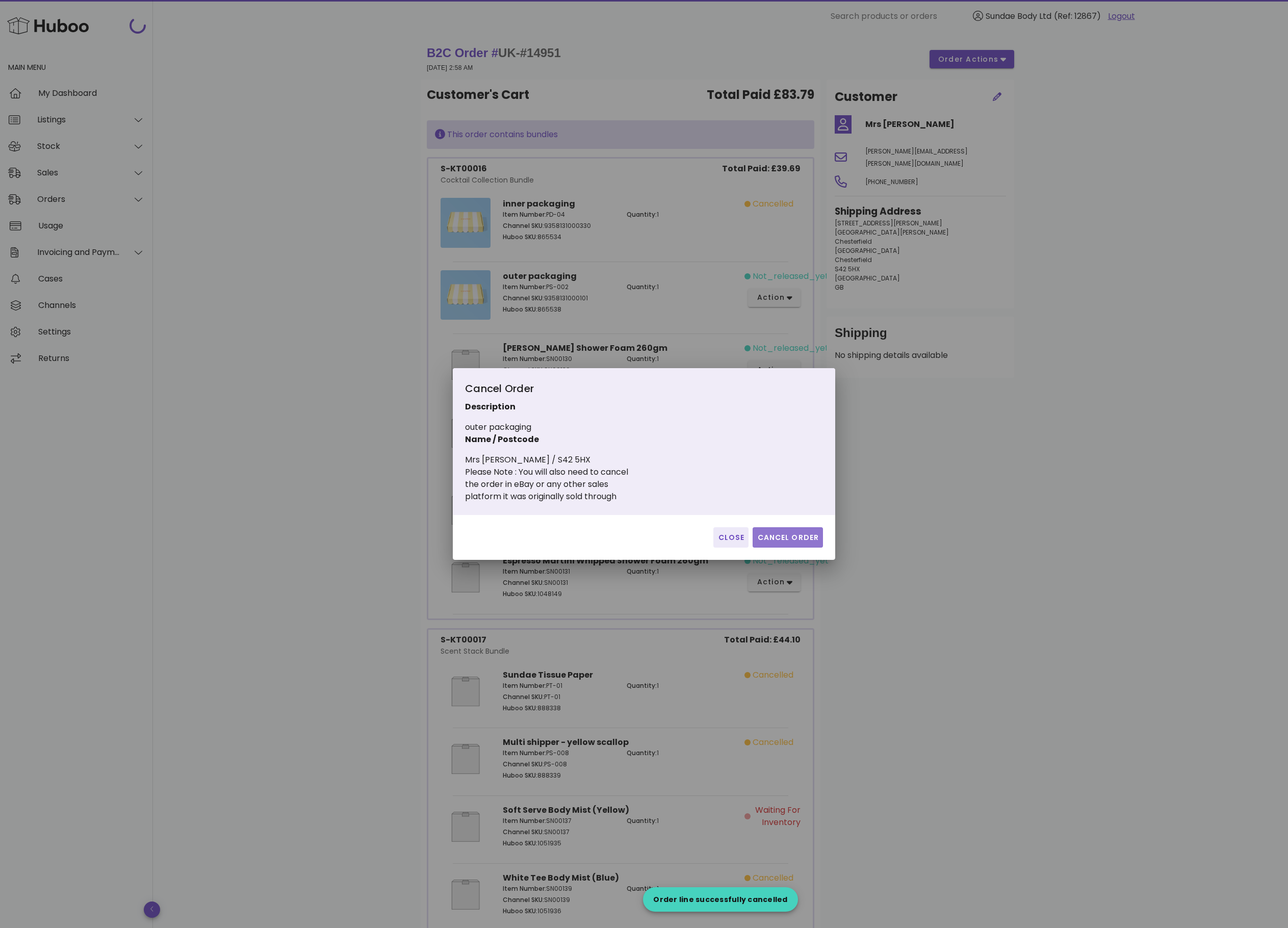
click at [796, 534] on span "Cancel Order" at bounding box center [788, 537] width 62 height 10
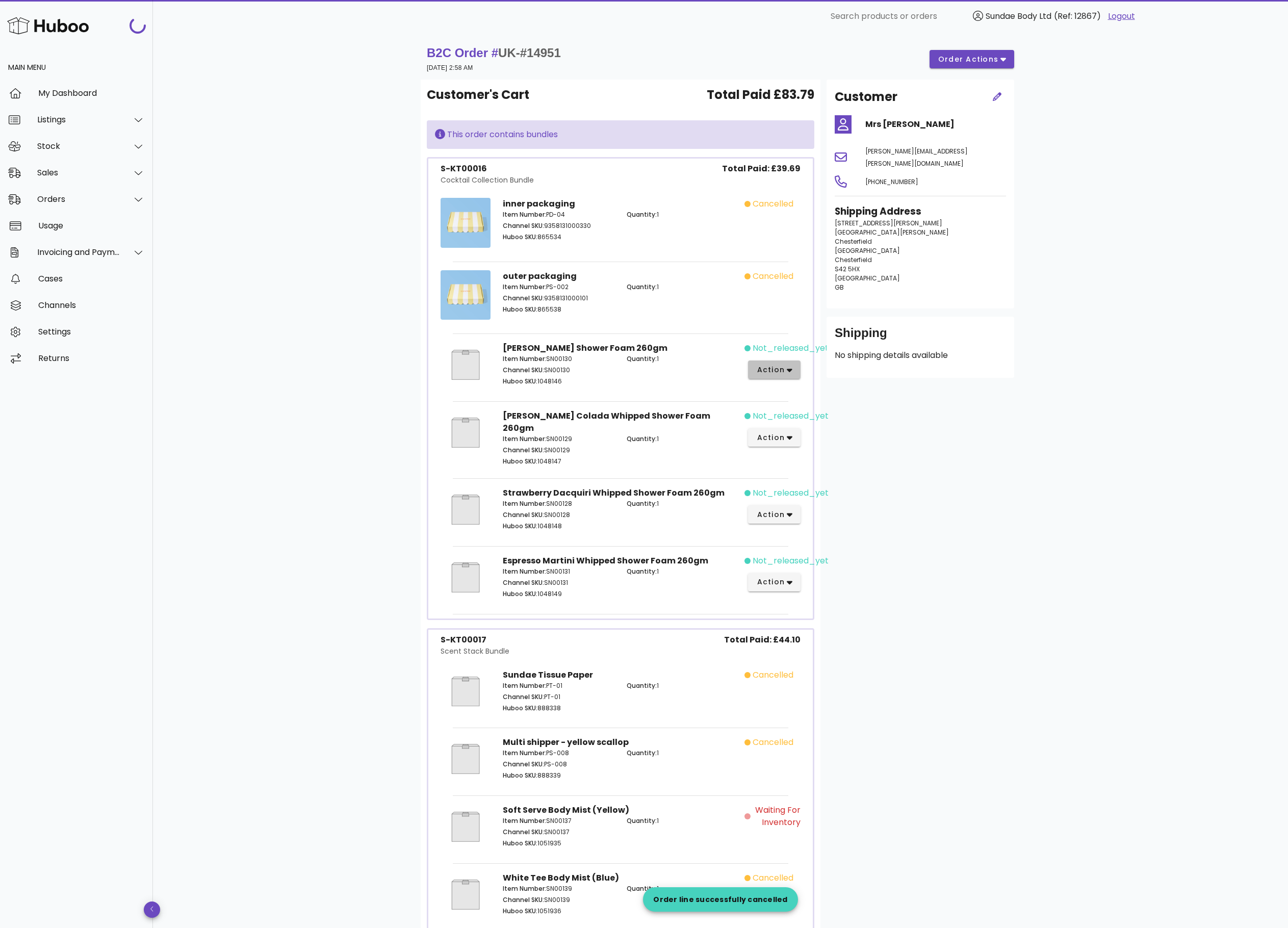
click at [789, 373] on icon "button" at bounding box center [790, 370] width 5 height 3
click at [797, 535] on div "Cancel" at bounding box center [829, 538] width 68 height 10
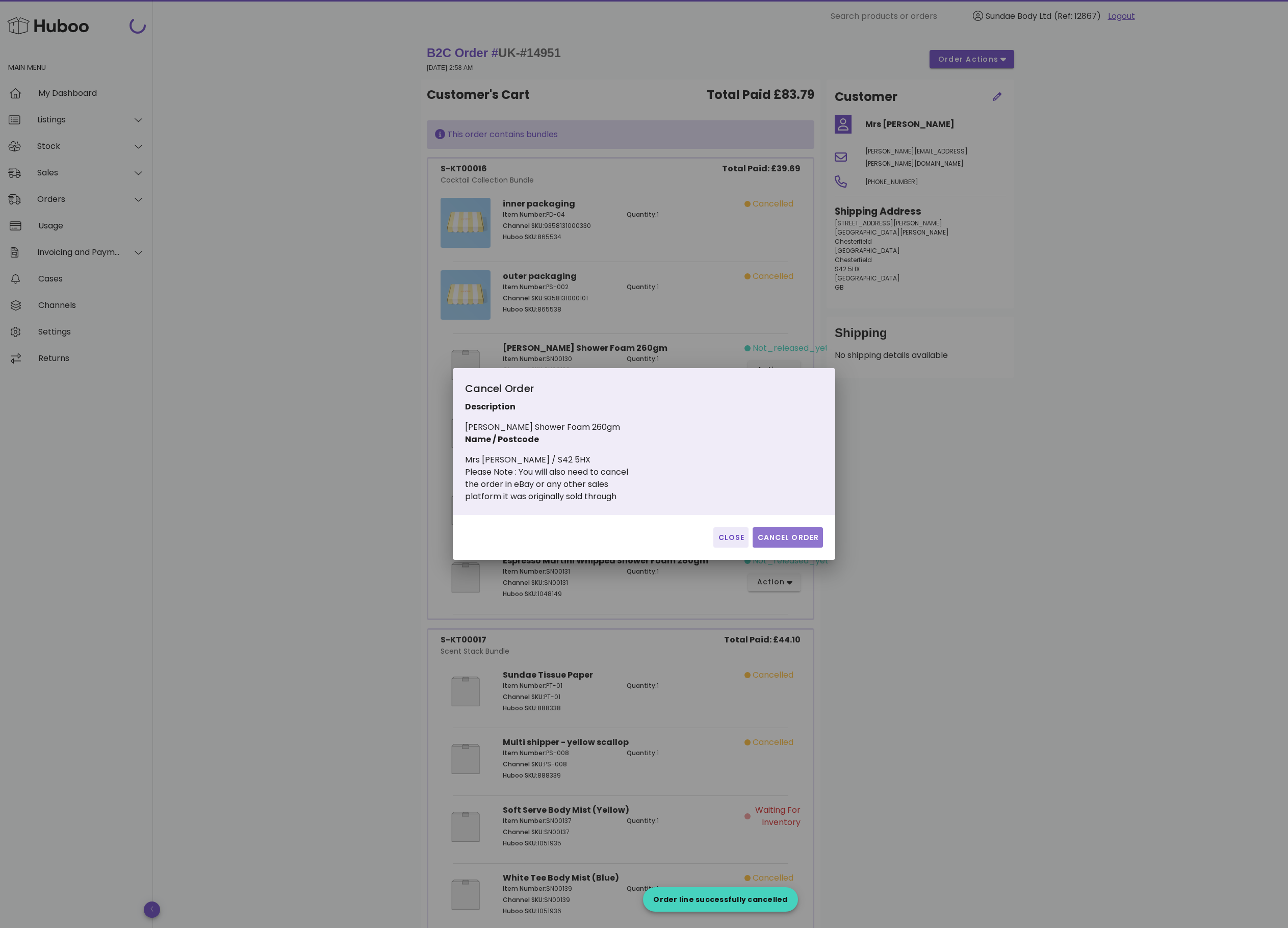
click at [797, 538] on span "Cancel Order" at bounding box center [788, 537] width 62 height 10
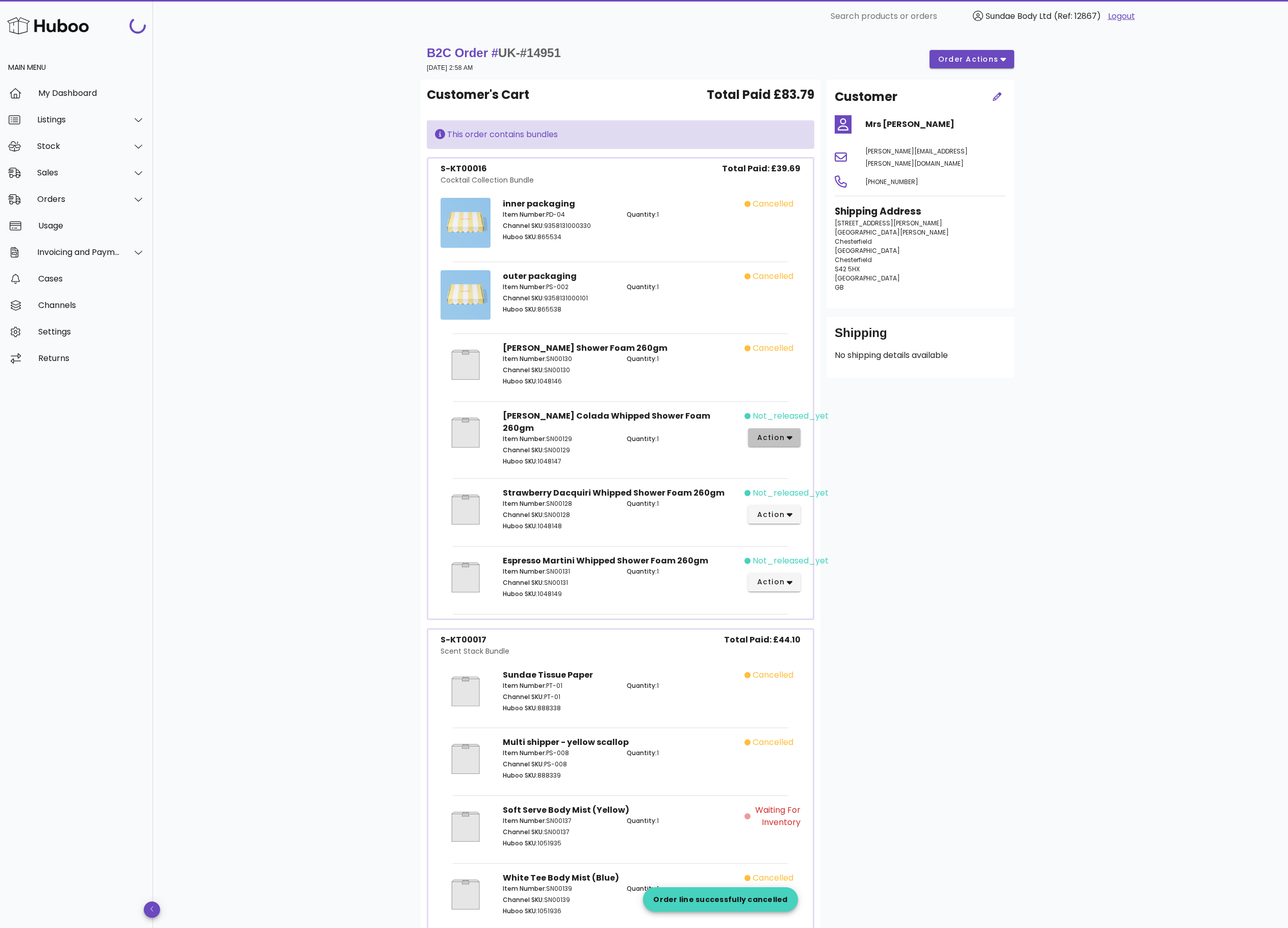
click at [792, 446] on button "action" at bounding box center [774, 437] width 53 height 18
click at [801, 600] on div "Cancel" at bounding box center [814, 607] width 114 height 27
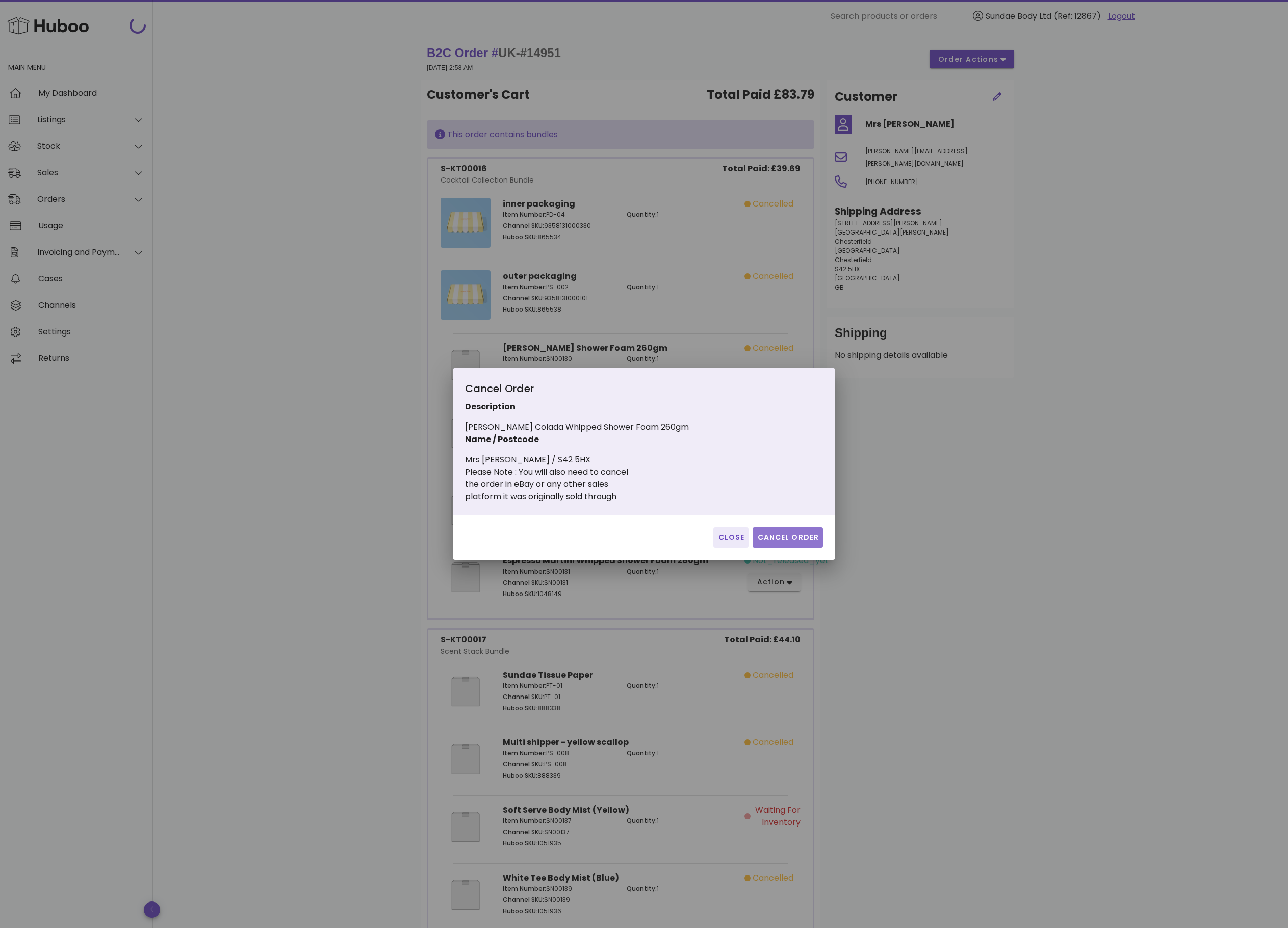
click at [790, 531] on button "Cancel Order" at bounding box center [788, 537] width 70 height 21
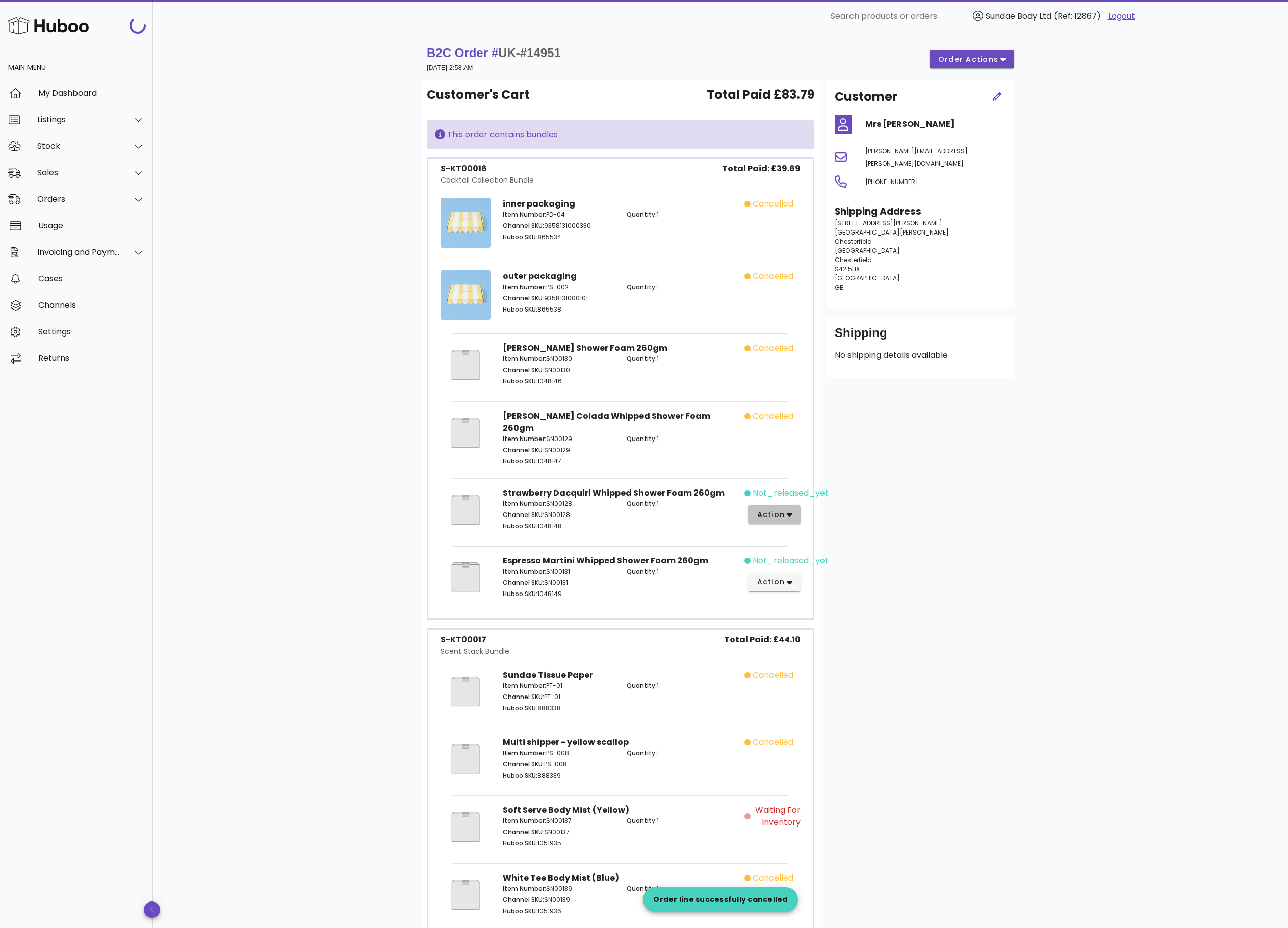
click at [797, 508] on button "action" at bounding box center [774, 514] width 53 height 18
click at [808, 676] on div "Cancel" at bounding box center [829, 676] width 68 height 10
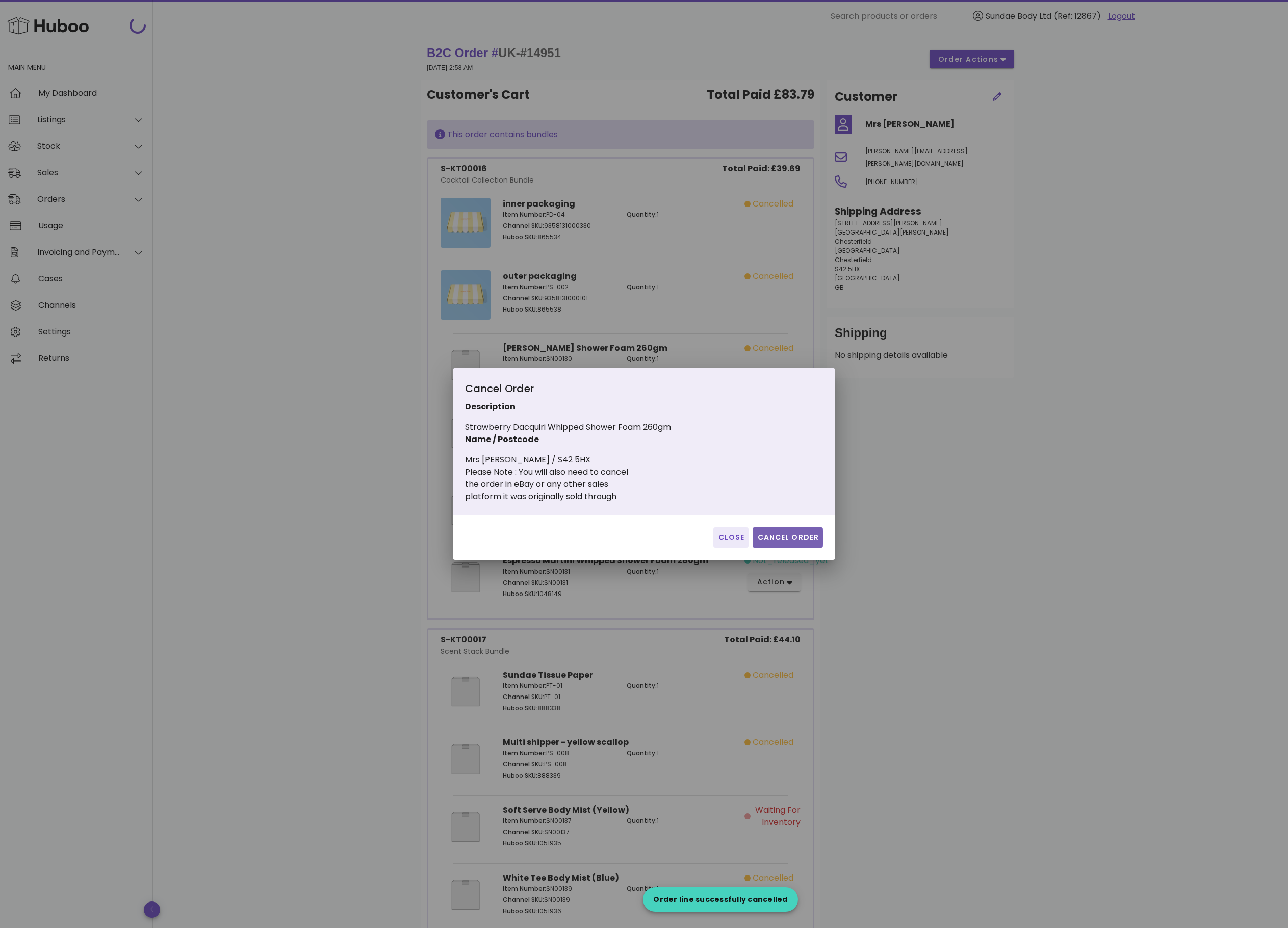
click at [790, 529] on button "Cancel Order" at bounding box center [788, 537] width 70 height 21
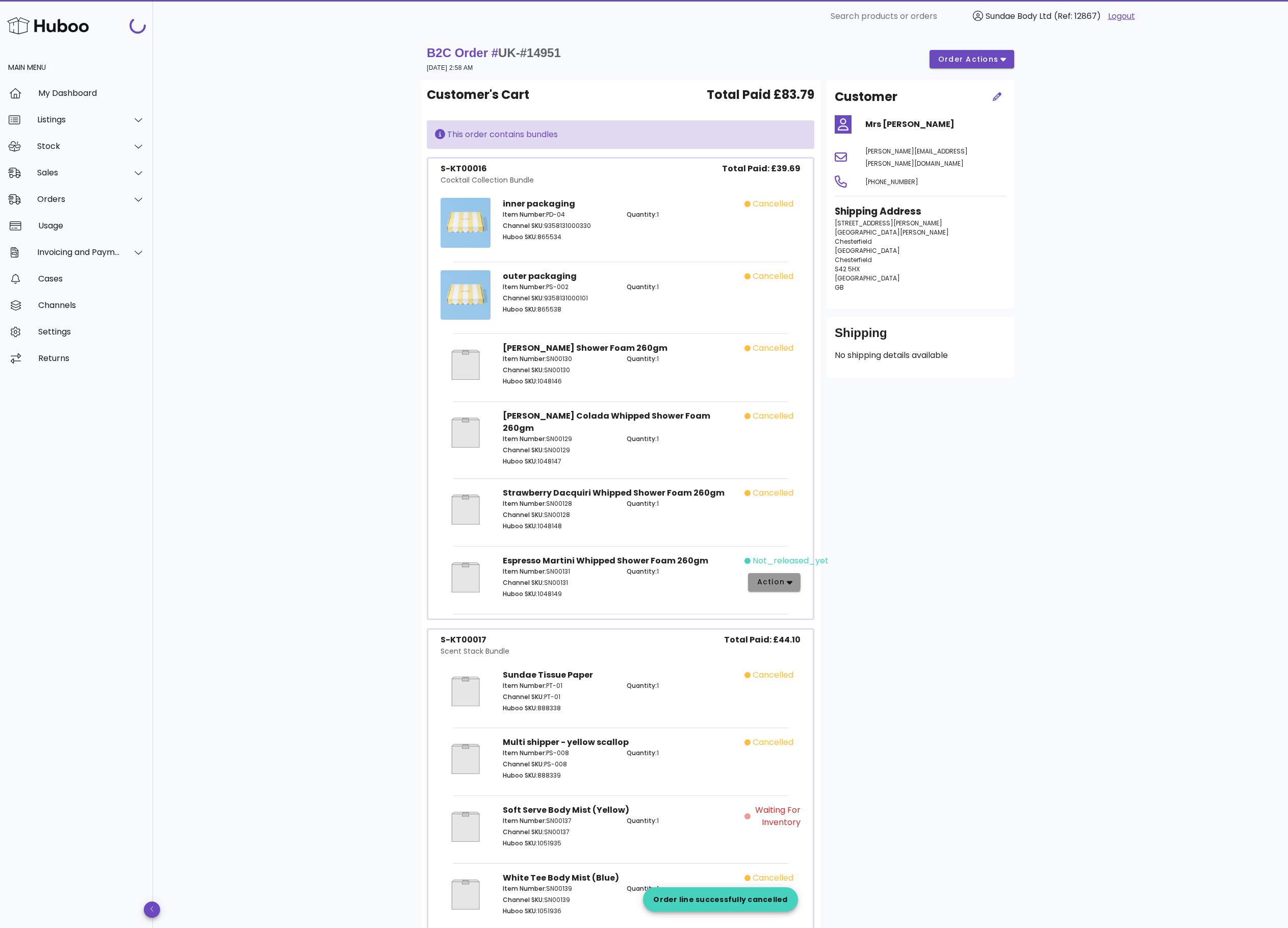
click at [797, 574] on button "action" at bounding box center [774, 581] width 53 height 18
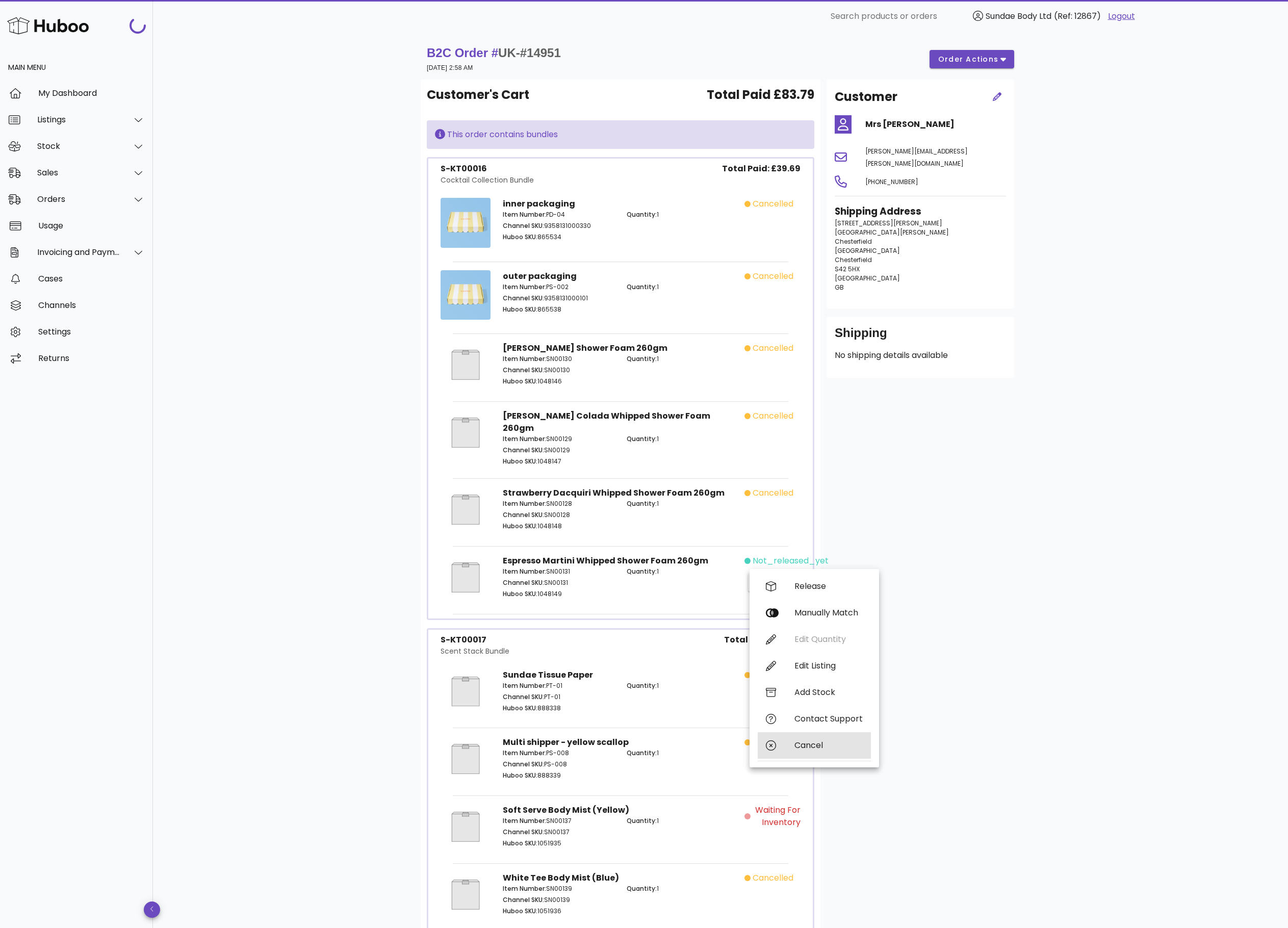
click at [818, 740] on div "Cancel" at bounding box center [829, 744] width 68 height 10
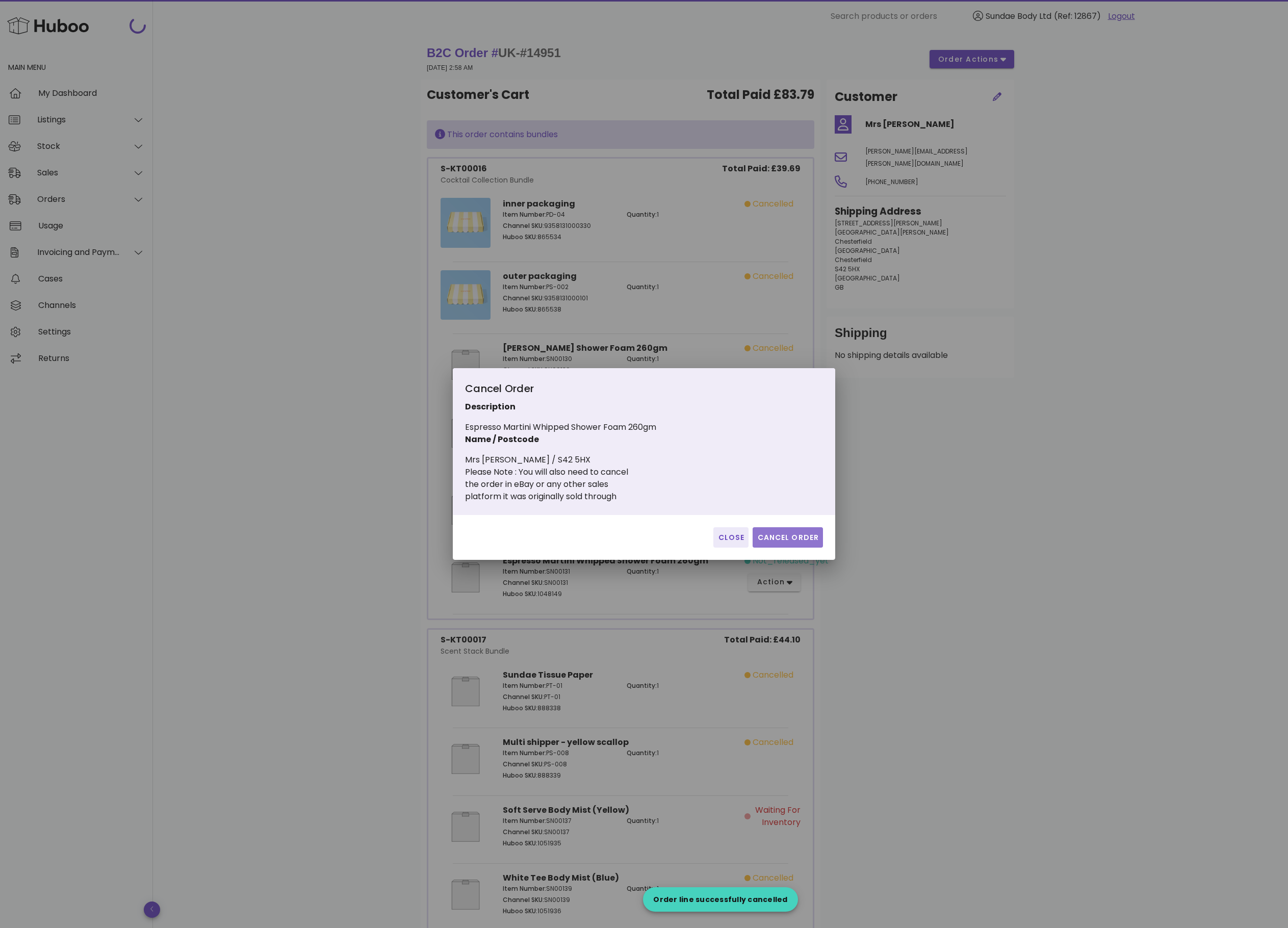
click at [782, 529] on button "Cancel Order" at bounding box center [788, 537] width 70 height 21
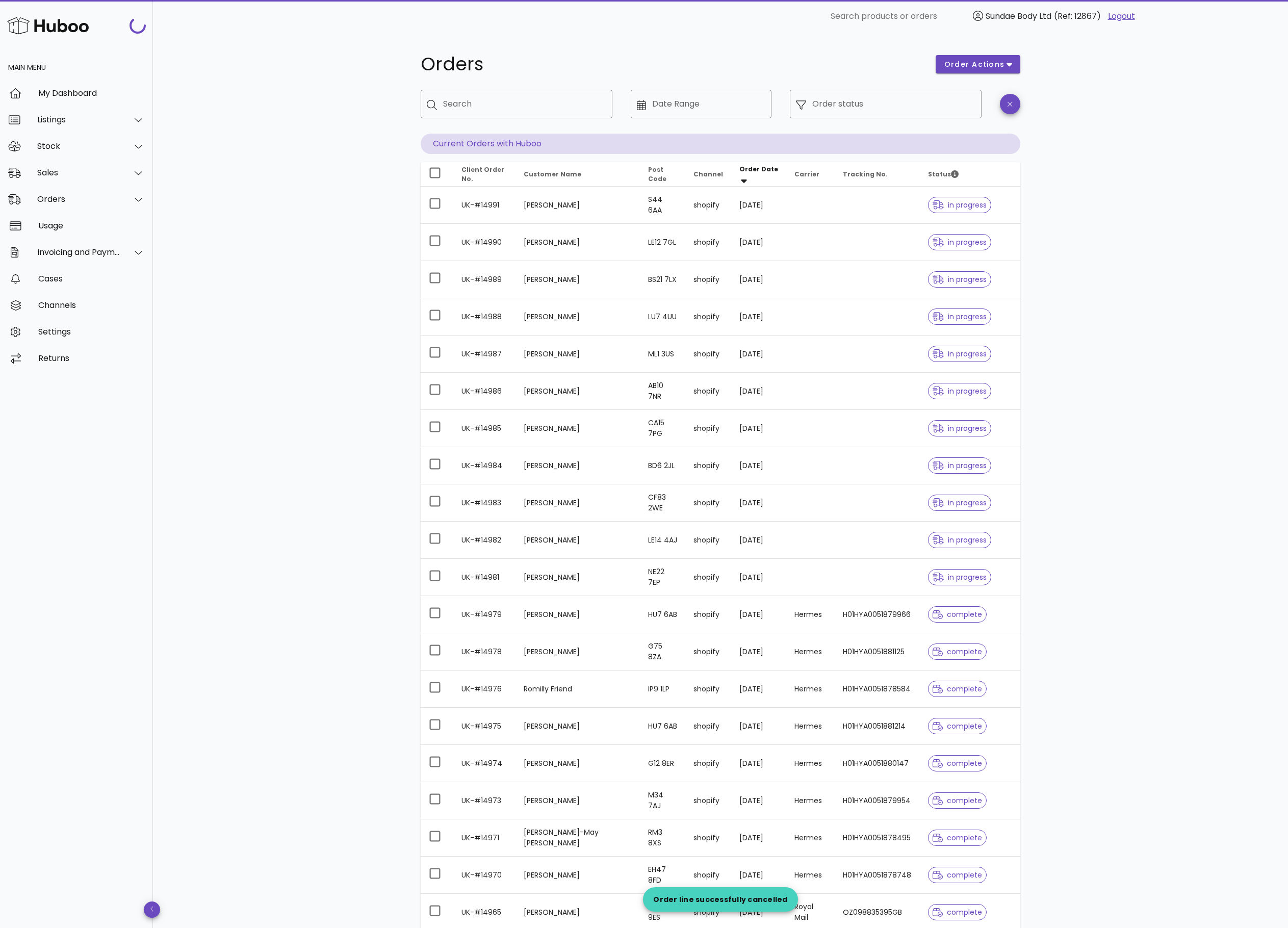
scroll to position [612, 0]
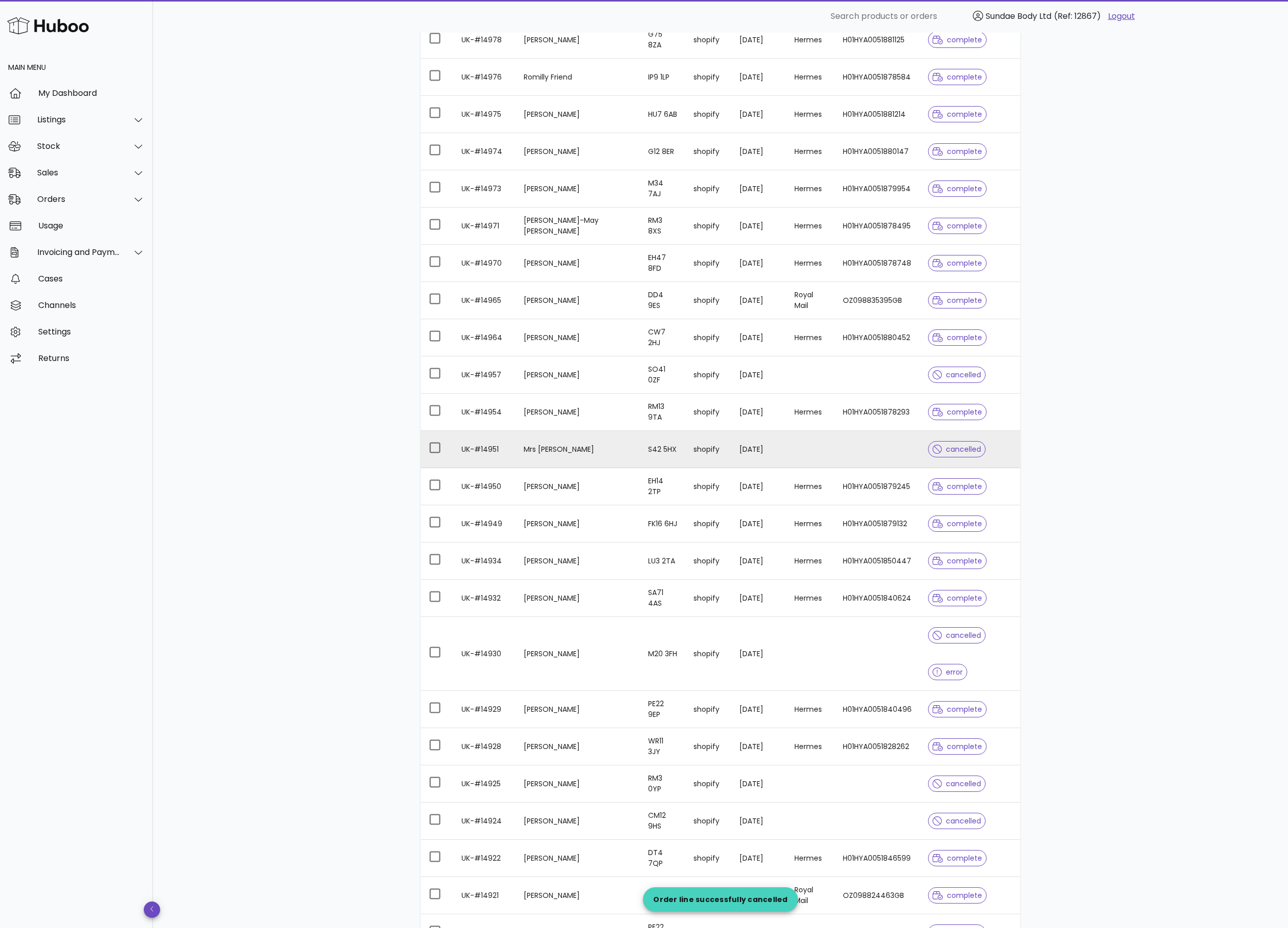
click at [482, 463] on td "UK-#14951" at bounding box center [485, 449] width 62 height 37
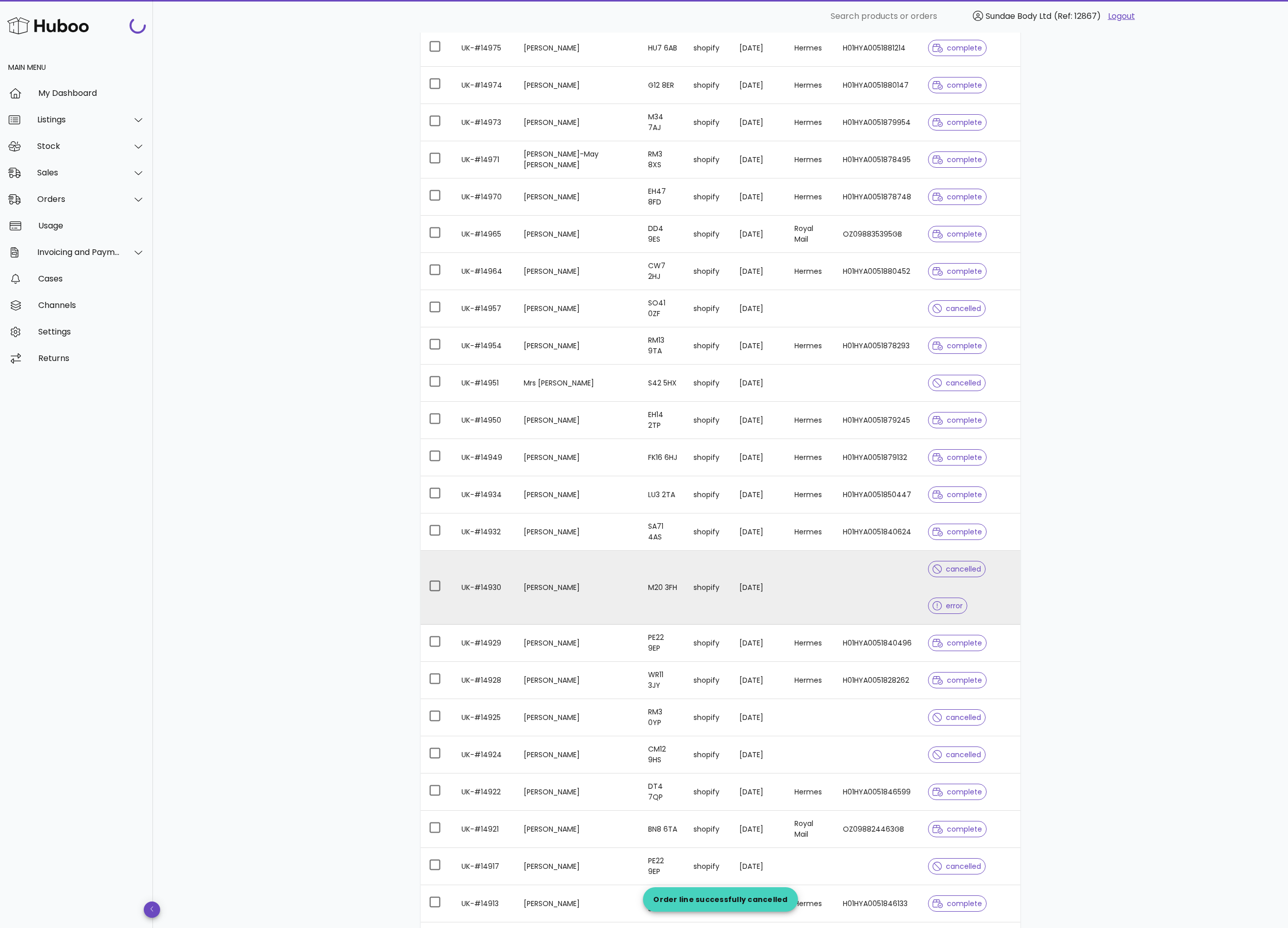
scroll to position [714, 0]
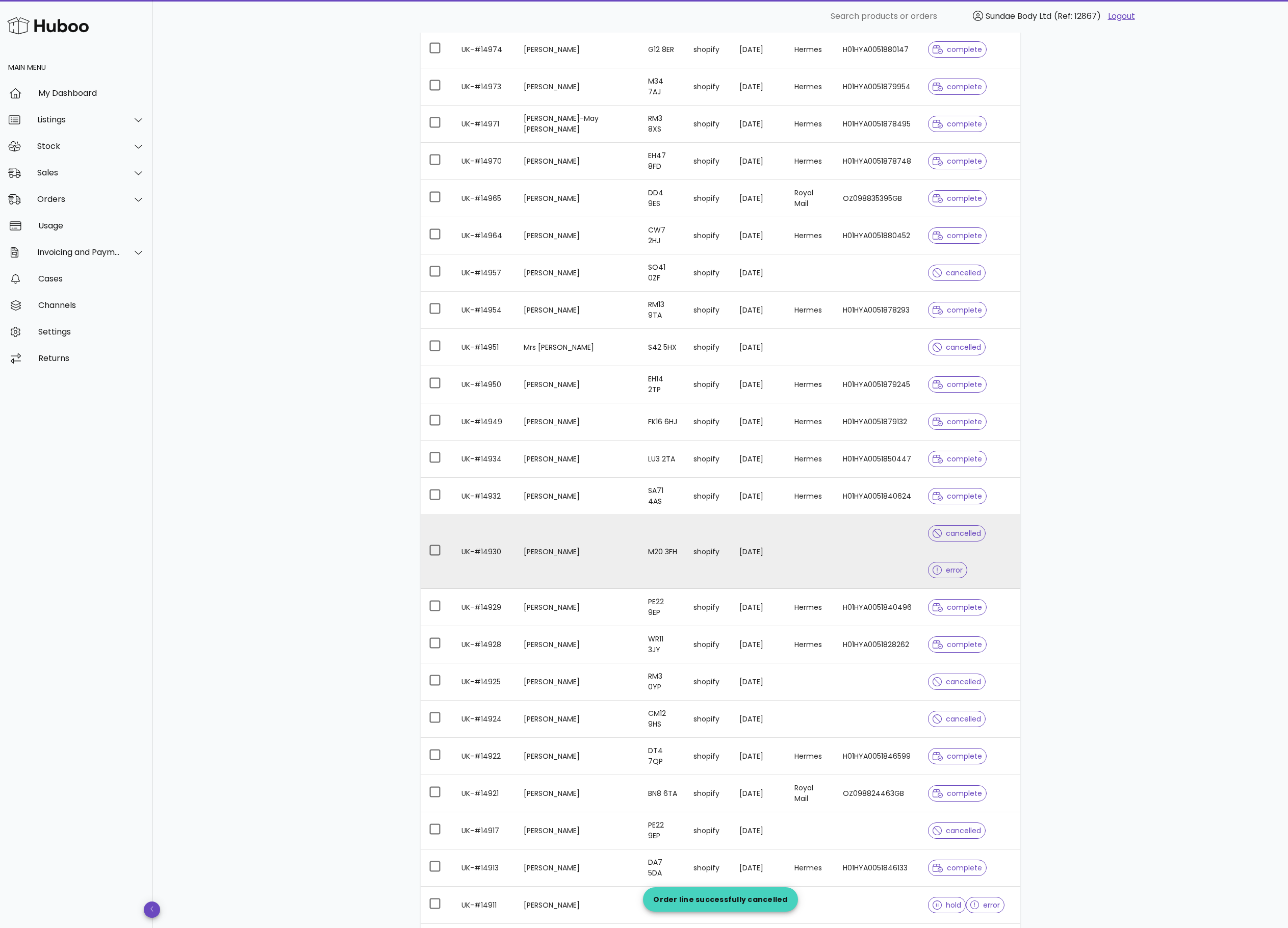
click at [548, 572] on td "[PERSON_NAME]" at bounding box center [578, 551] width 125 height 74
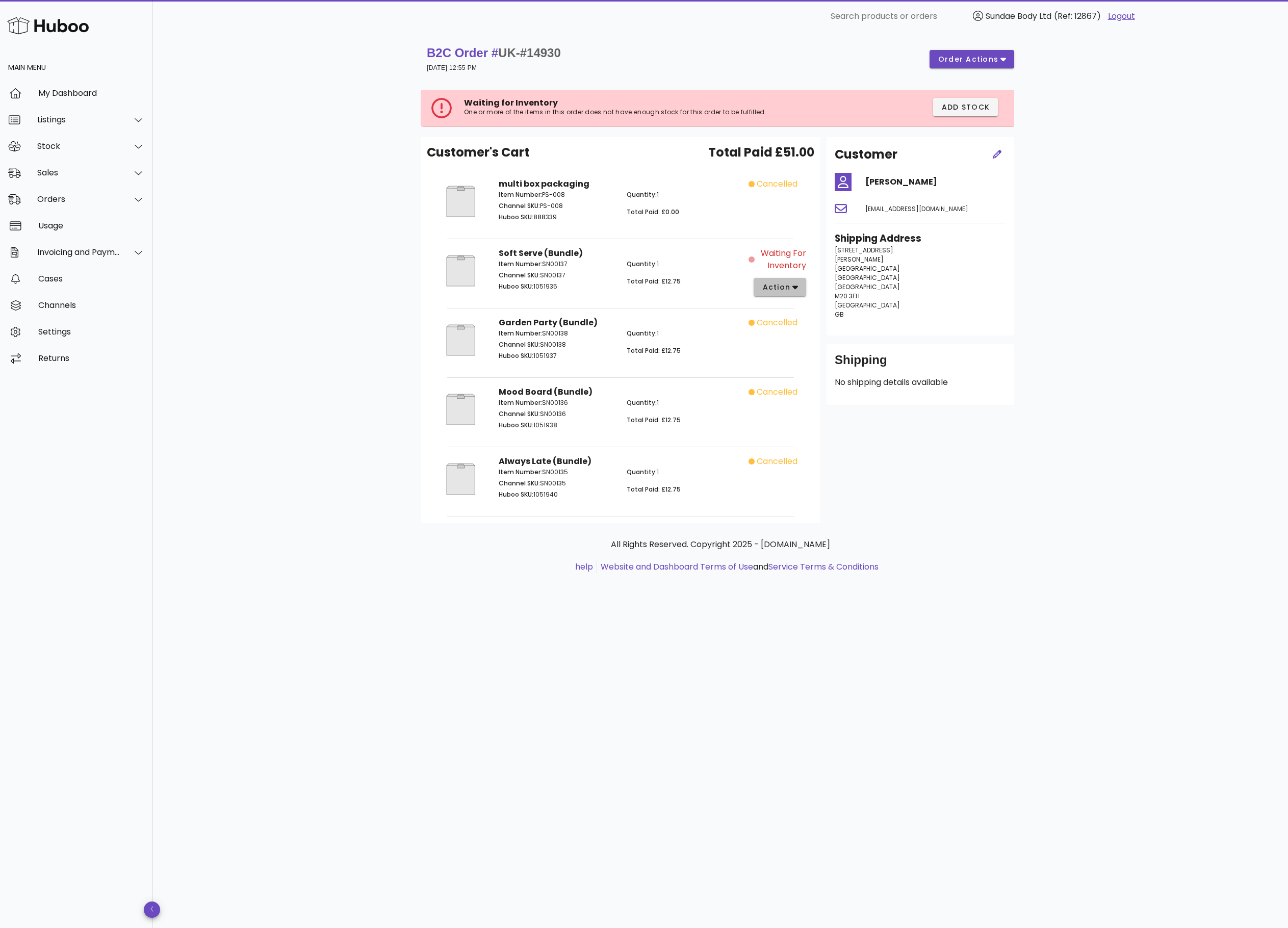
click at [784, 287] on span "action" at bounding box center [776, 287] width 29 height 10
click at [797, 454] on div "Cancel" at bounding box center [819, 456] width 114 height 27
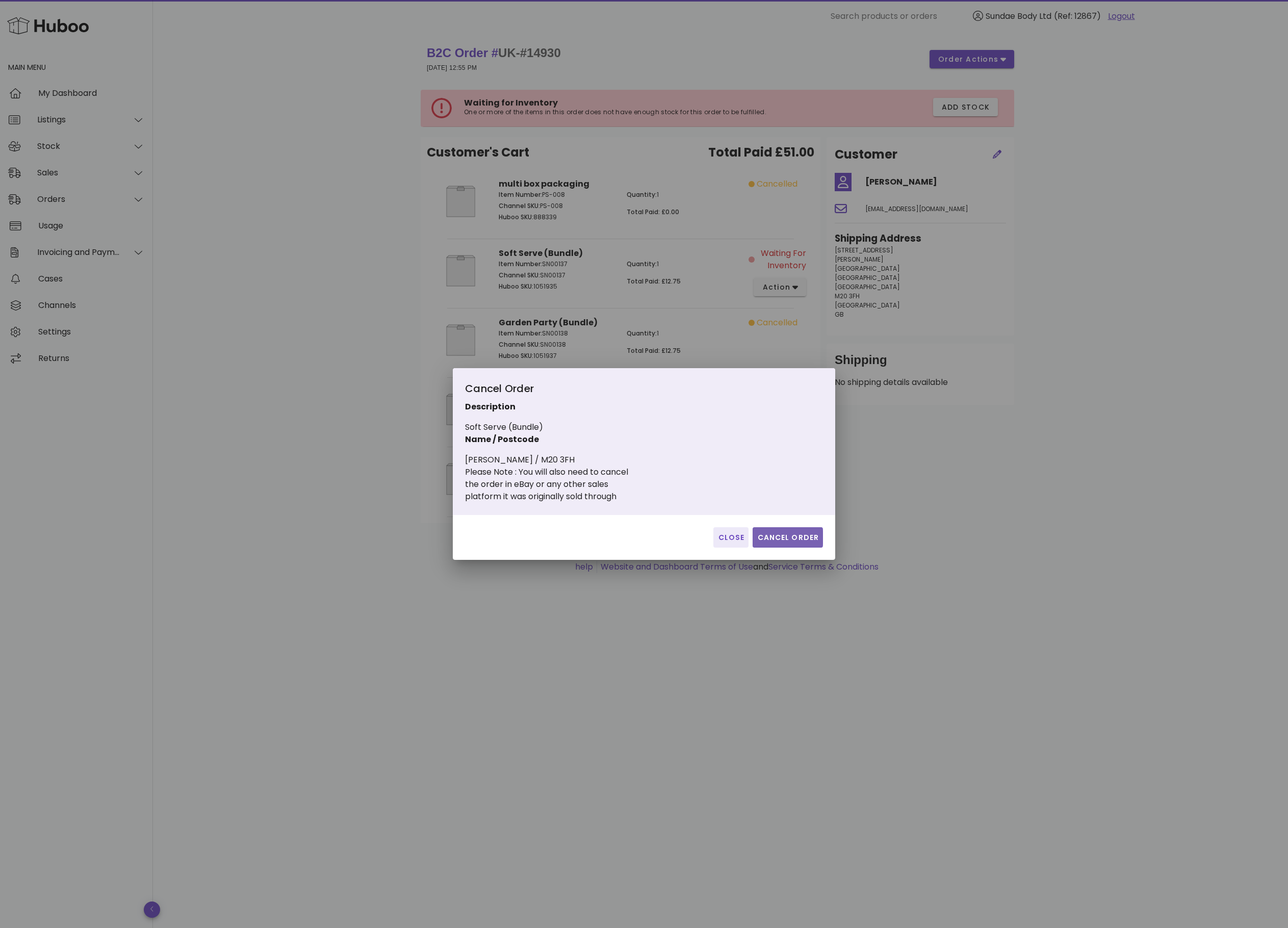
click at [784, 535] on span "Cancel Order" at bounding box center [788, 537] width 62 height 10
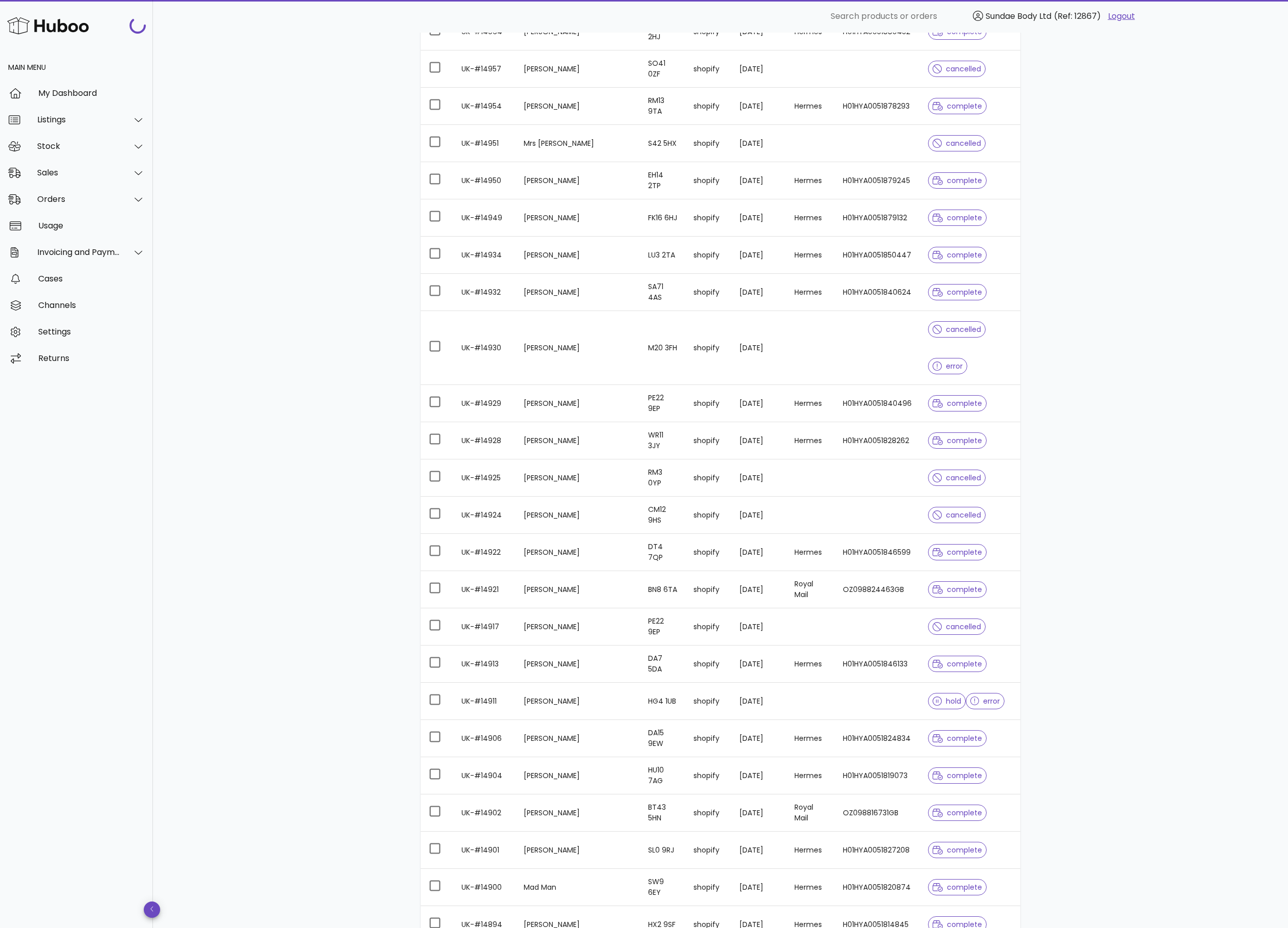
scroll to position [1020, 0]
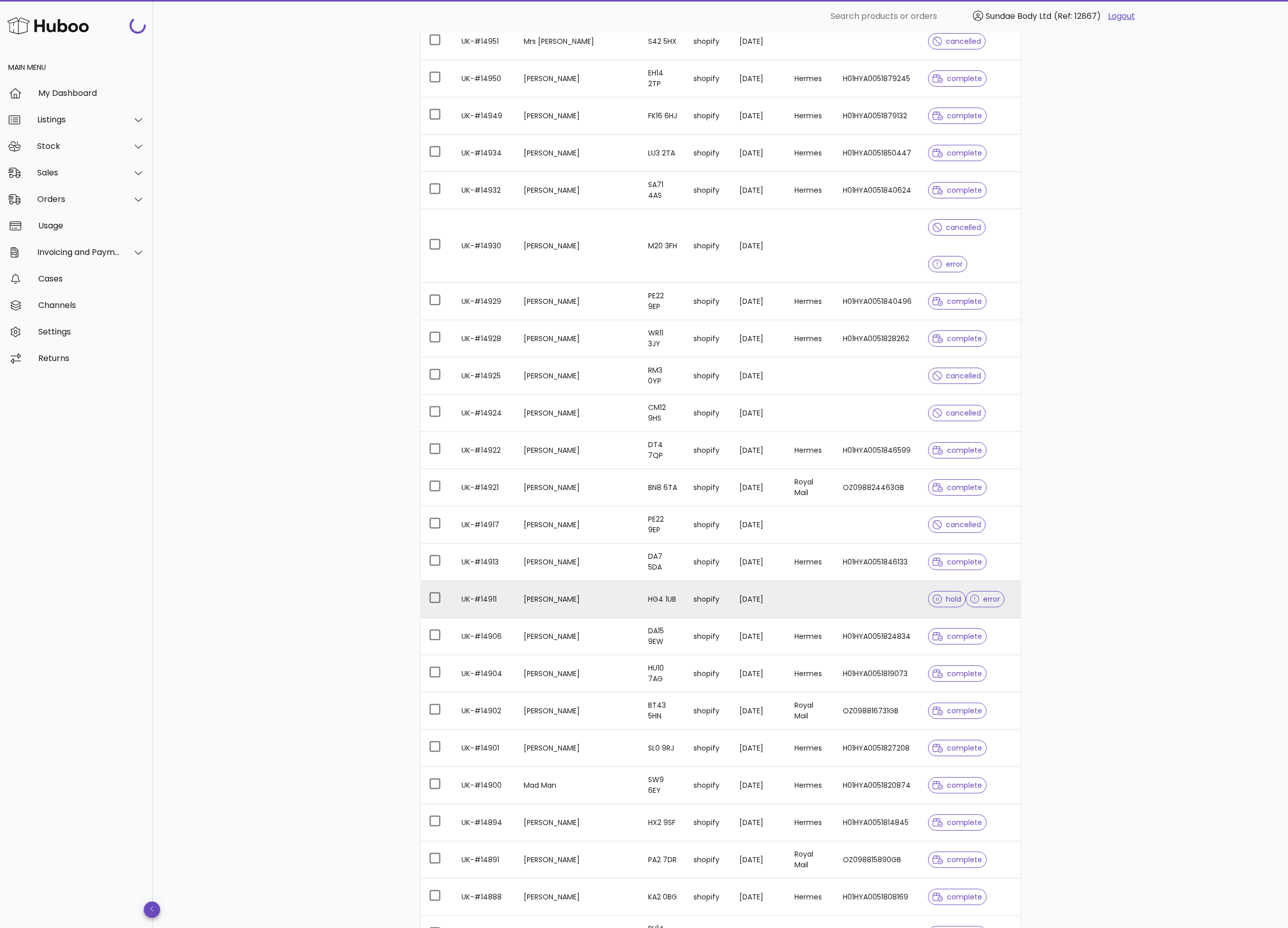
click at [491, 618] on td "UK-#14911" at bounding box center [485, 599] width 62 height 37
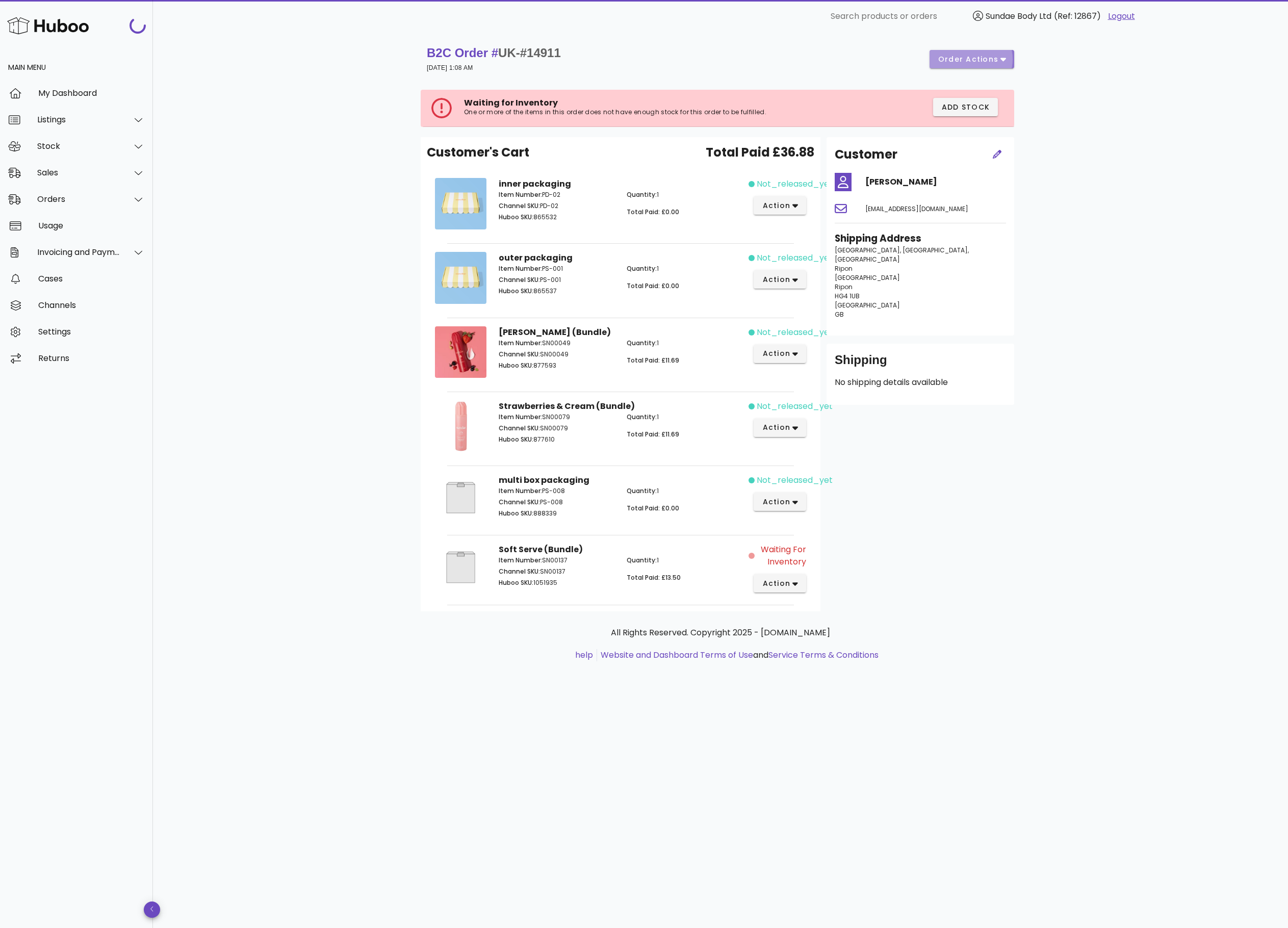
click at [1003, 59] on icon "button" at bounding box center [1004, 60] width 5 height 3
click at [986, 90] on div "Cancel" at bounding box center [993, 93] width 31 height 10
